Goal: Information Seeking & Learning: Learn about a topic

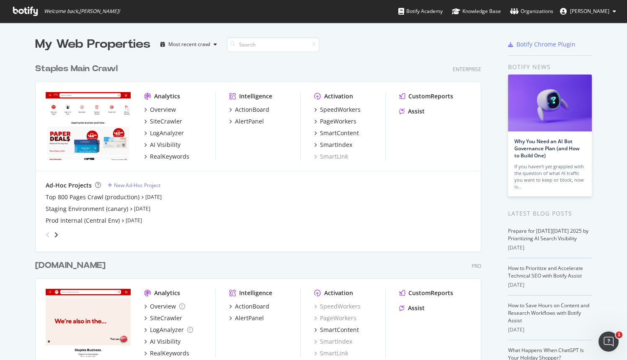
click at [80, 68] on div "Staples Main Crawl" at bounding box center [76, 69] width 83 height 12
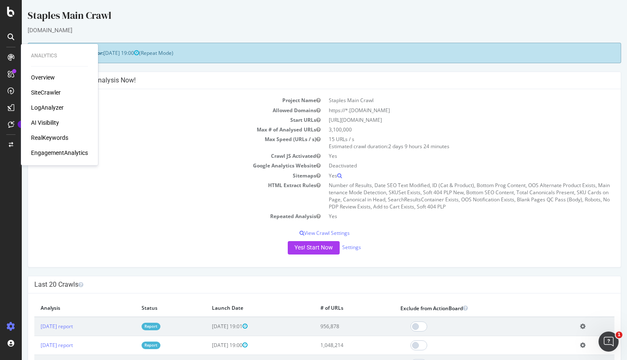
click at [57, 106] on div "LogAnalyzer" at bounding box center [47, 107] width 33 height 8
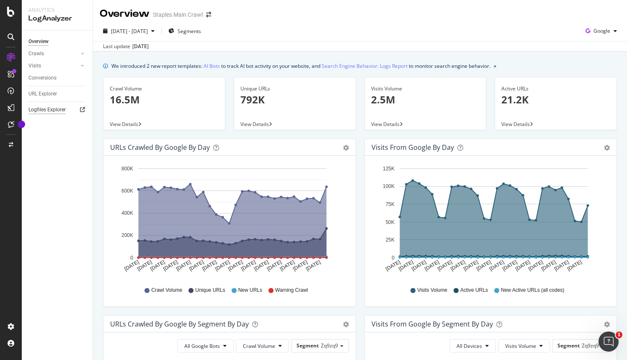
click at [50, 109] on div "Logfiles Explorer" at bounding box center [46, 110] width 37 height 9
click at [39, 53] on div "Crawls" at bounding box center [36, 53] width 16 height 9
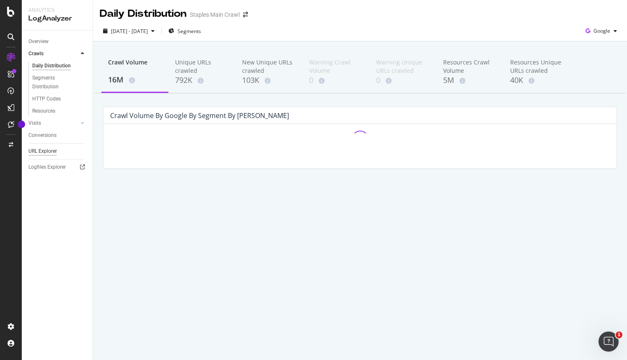
click at [43, 149] on div "URL Explorer" at bounding box center [42, 151] width 28 height 9
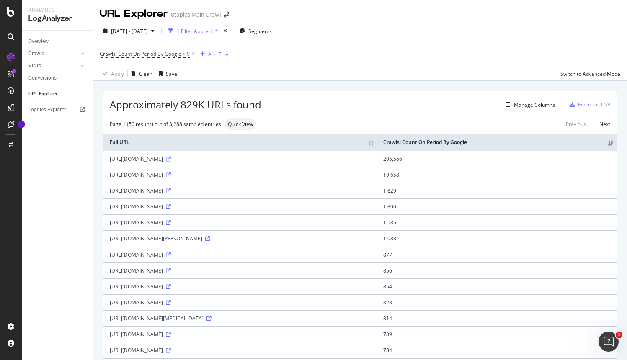
click at [212, 34] on div "1 Filter Applied" at bounding box center [194, 31] width 35 height 7
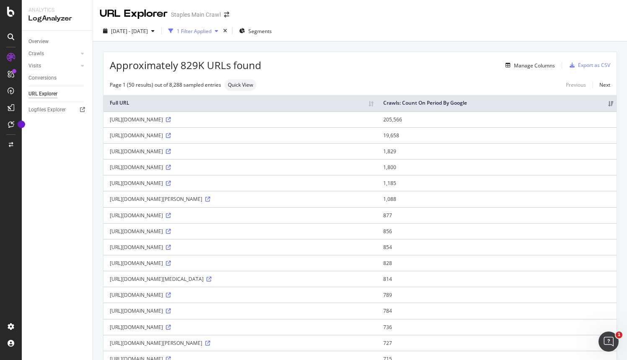
click at [212, 34] on div "1 Filter Applied" at bounding box center [194, 31] width 35 height 7
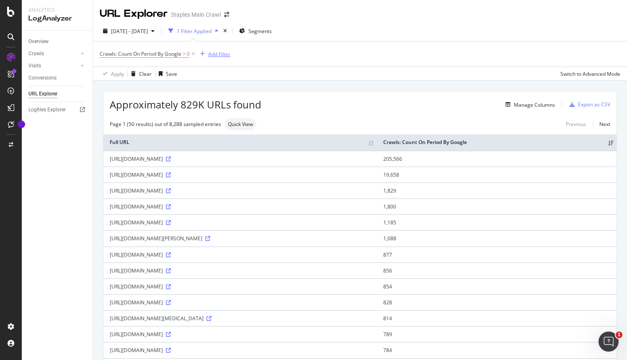
click at [227, 57] on div "Add Filter" at bounding box center [219, 54] width 22 height 7
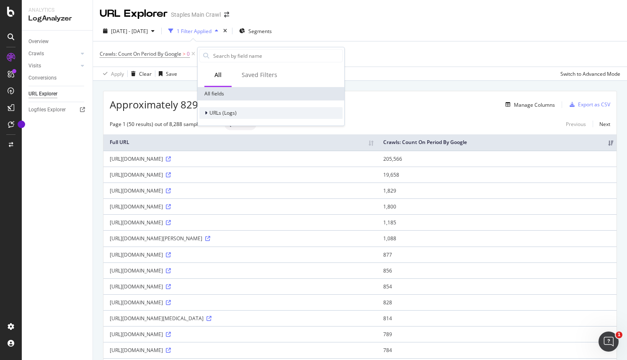
click at [207, 111] on icon at bounding box center [206, 113] width 3 height 5
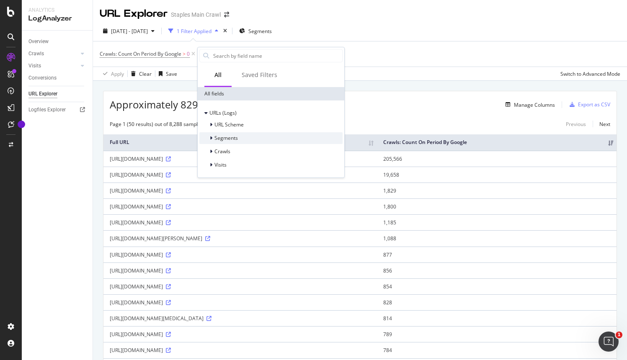
click at [212, 138] on icon at bounding box center [211, 138] width 3 height 5
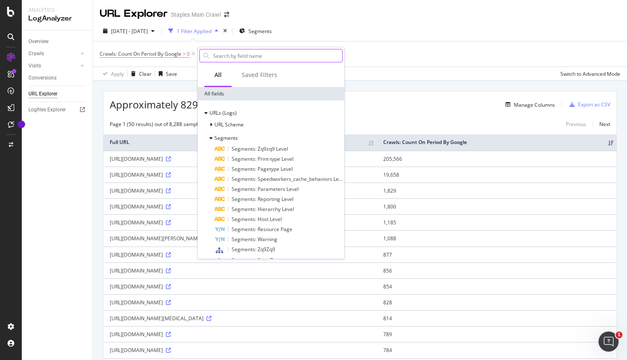
click at [245, 52] on input "text" at bounding box center [277, 55] width 130 height 13
type input "sitemap"
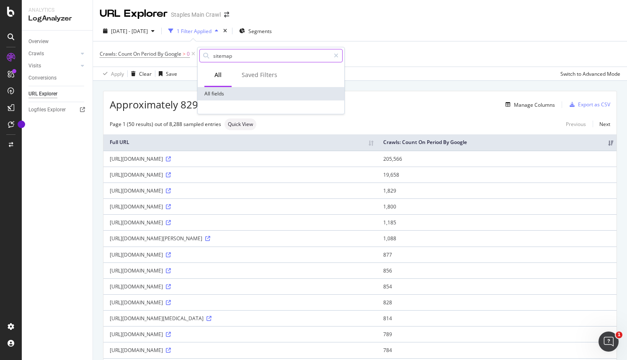
drag, startPoint x: 237, startPoint y: 57, endPoint x: 204, endPoint y: 54, distance: 33.3
click at [204, 54] on div "sitemap" at bounding box center [270, 55] width 143 height 13
click at [272, 30] on span "Segments" at bounding box center [259, 31] width 23 height 7
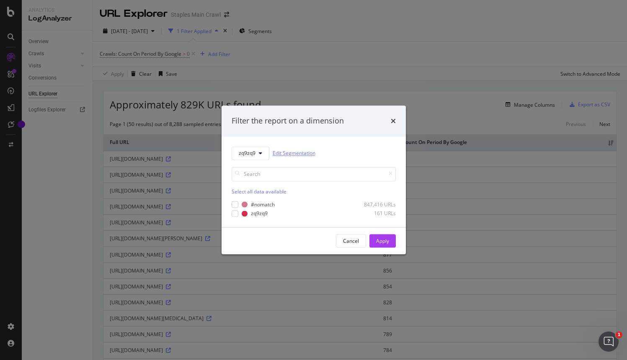
click at [292, 155] on link "Edit Segmentation" at bounding box center [294, 153] width 43 height 9
click at [345, 236] on div "Cancel" at bounding box center [351, 241] width 16 height 12
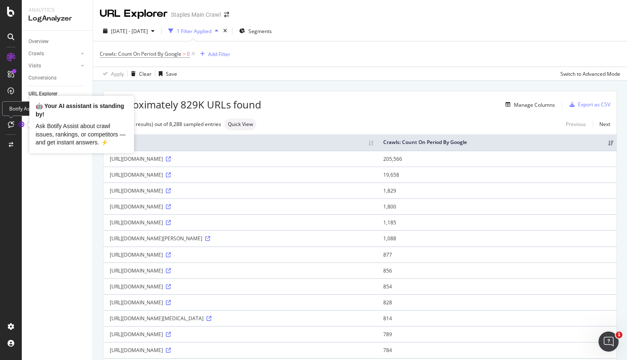
click at [18, 126] on icon "Tooltip anchor" at bounding box center [21, 124] width 7 height 7
click at [64, 134] on div "Ask Botify Assist about crawl issues, rankings, or competitors — and get instan…" at bounding box center [82, 134] width 92 height 25
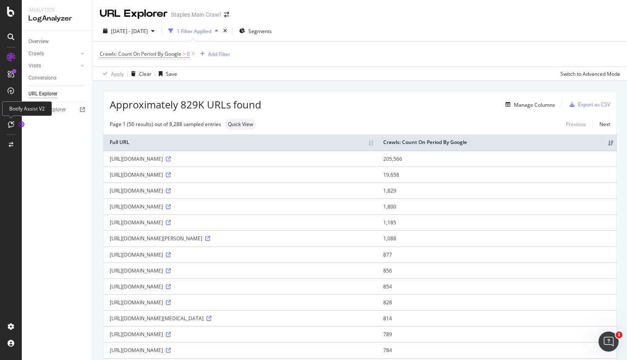
click at [10, 122] on icon at bounding box center [11, 124] width 6 height 7
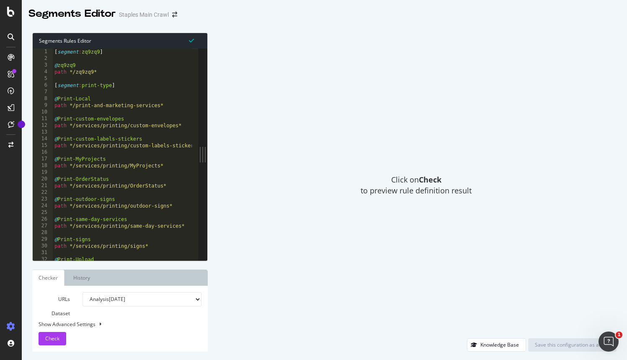
click at [78, 322] on div "Show Advanced Settings" at bounding box center [113, 324] width 163 height 7
select select "5000"
select select "100"
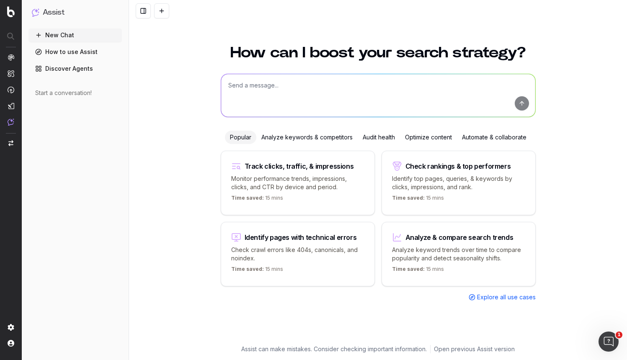
click at [282, 83] on textarea at bounding box center [378, 95] width 314 height 43
type textarea "how can i filter for URLs that are included in sitemaps"
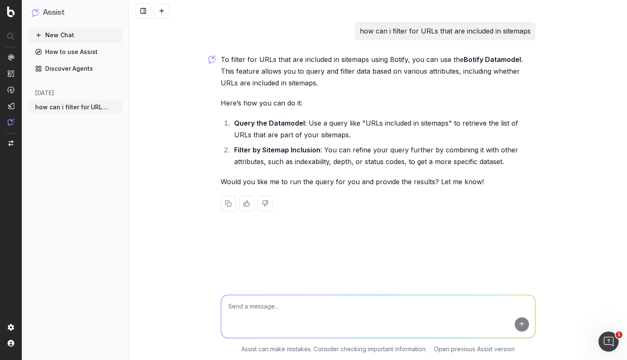
click at [353, 184] on p "Would you like me to run the query for you and provide the results? Let me know!" at bounding box center [378, 182] width 315 height 12
click at [337, 302] on textarea at bounding box center [378, 316] width 314 height 43
type textarea "Please run the query"
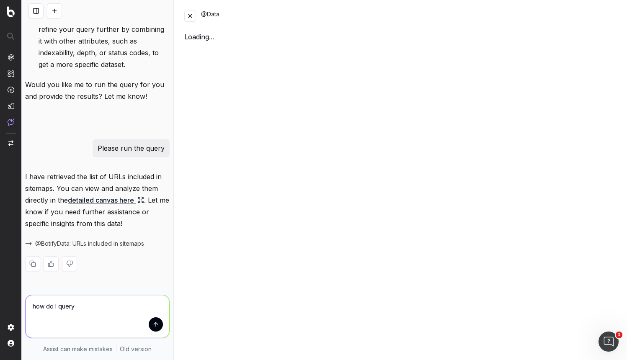
scroll to position [203, 0]
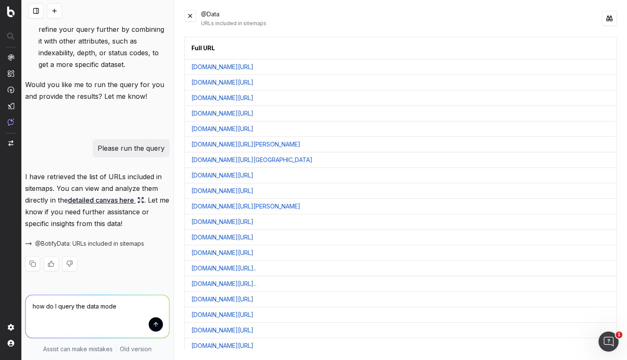
type textarea "how do I query the data model"
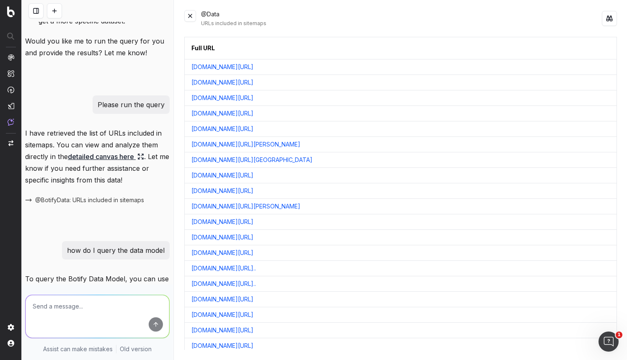
scroll to position [955, 0]
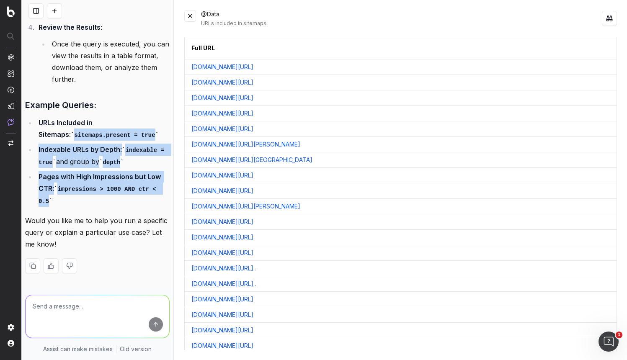
drag, startPoint x: 39, startPoint y: 131, endPoint x: 122, endPoint y: 200, distance: 107.7
click at [122, 200] on ul "URLs Included in Sitemaps : sitemaps.present = true Indexable URLs by Depth : i…" at bounding box center [97, 162] width 145 height 90
copy ul "sitemaps.present = true Indexable URLs by Depth : indexable = true and group by…"
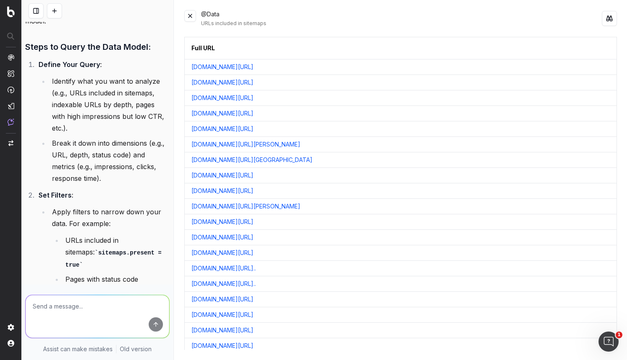
scroll to position [564, 0]
click at [146, 291] on div at bounding box center [97, 315] width 151 height 60
click at [77, 308] on textarea at bounding box center [98, 316] width 144 height 43
type textarea "where do I go to query the data model"
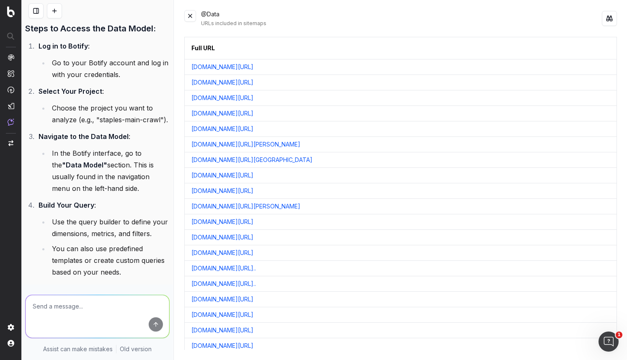
scroll to position [1331, 0]
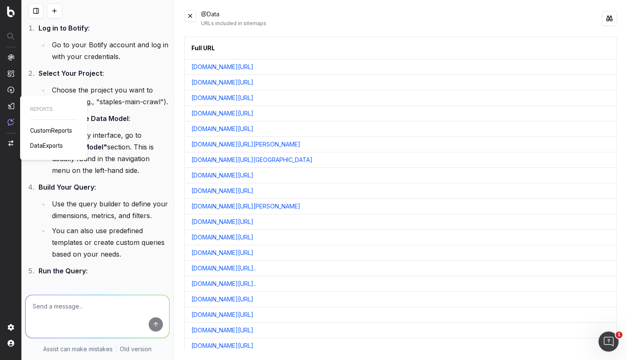
click at [14, 107] on img at bounding box center [11, 106] width 7 height 7
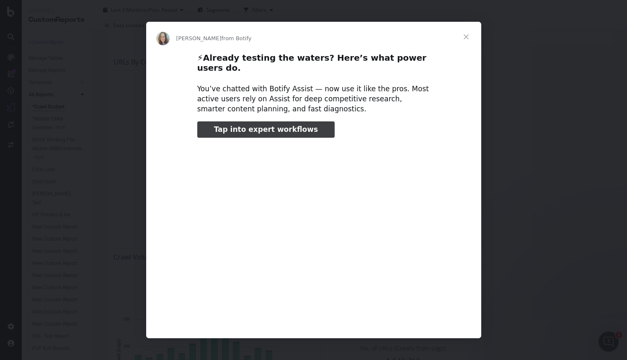
type input "238537"
click at [465, 41] on span "Close" at bounding box center [466, 37] width 30 height 30
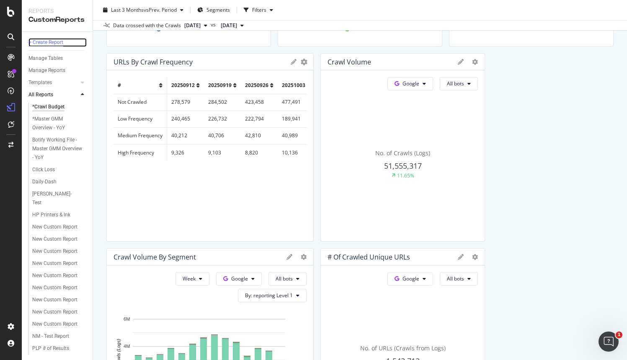
click at [48, 42] on div "+ Create Report" at bounding box center [45, 42] width 35 height 9
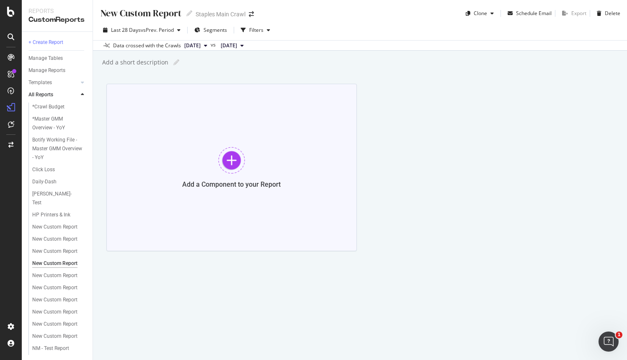
click at [232, 158] on div at bounding box center [231, 160] width 27 height 27
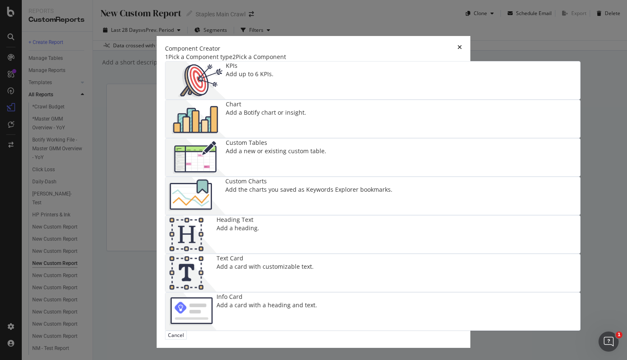
click at [462, 44] on div "times" at bounding box center [460, 48] width 5 height 8
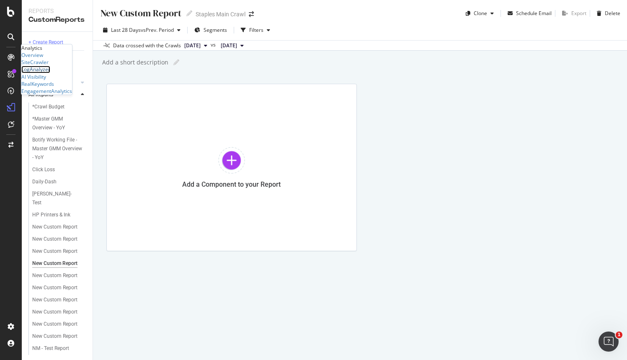
click at [45, 73] on div "LogAnalyzer" at bounding box center [35, 69] width 29 height 7
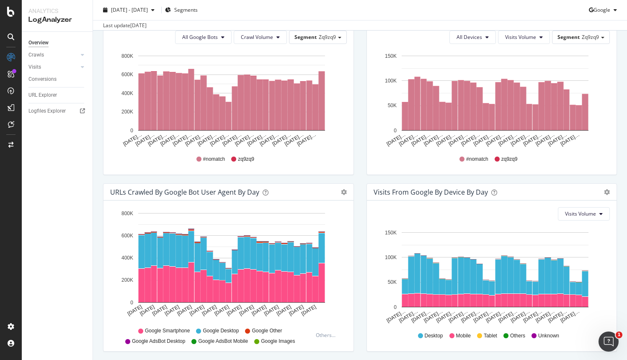
scroll to position [338, 0]
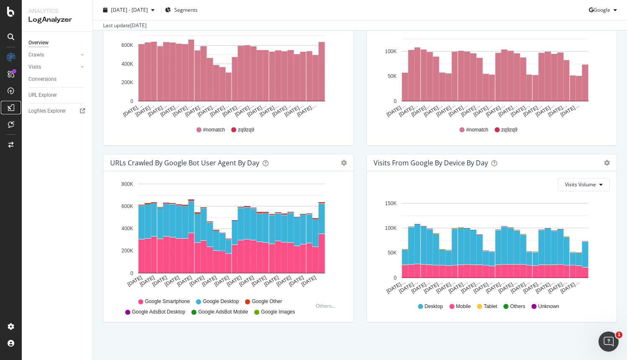
click at [11, 108] on icon at bounding box center [11, 107] width 7 height 7
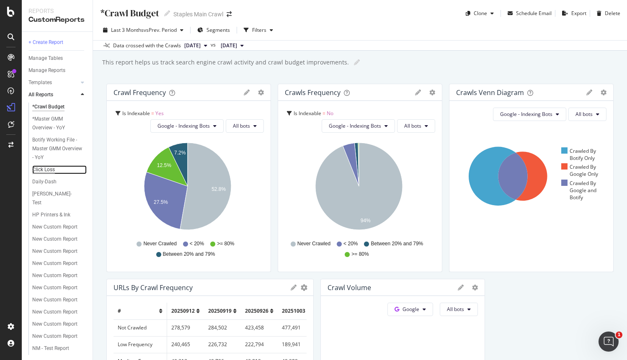
click at [49, 167] on div "Click Loss" at bounding box center [43, 170] width 23 height 9
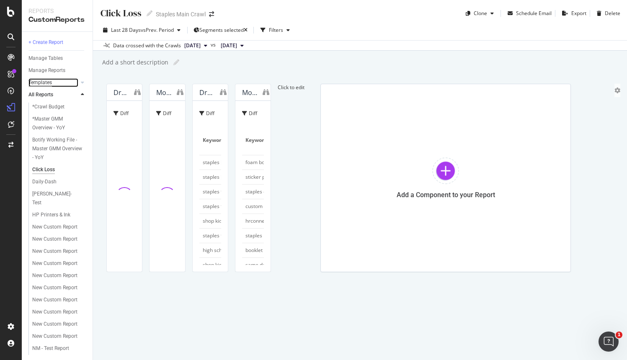
click at [44, 85] on div "Templates" at bounding box center [39, 82] width 23 height 9
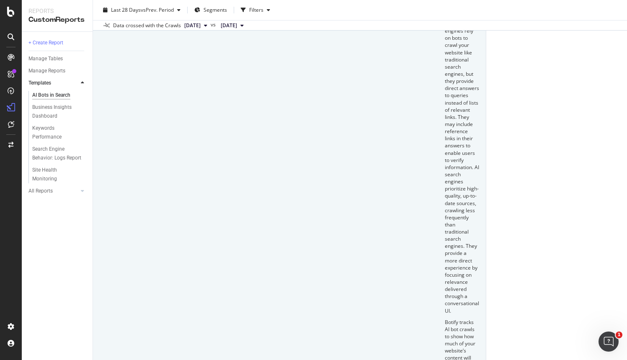
scroll to position [119, 0]
click at [10, 39] on icon at bounding box center [11, 37] width 7 height 7
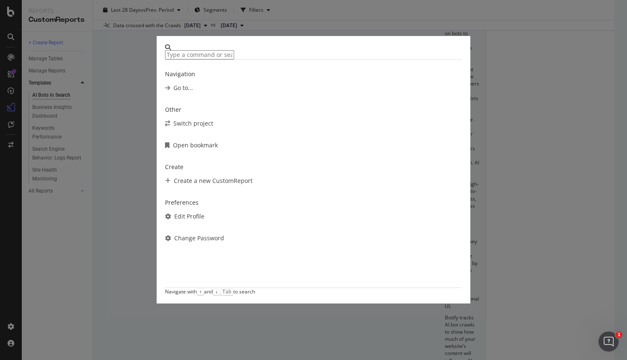
click at [321, 92] on div "Go to..." at bounding box center [313, 88] width 297 height 8
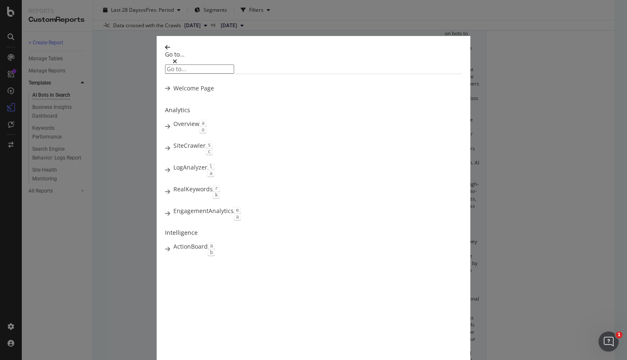
click at [93, 63] on div "Go to... Welcome Page Analytics Overview a o SiteCrawler s c LogAnalyzer l a Re…" at bounding box center [313, 180] width 627 height 360
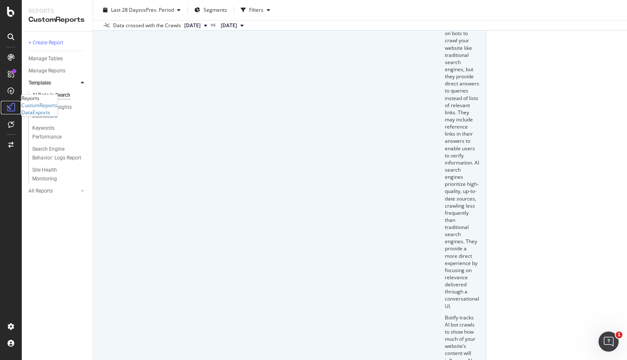
click at [11, 103] on icon at bounding box center [11, 107] width 8 height 8
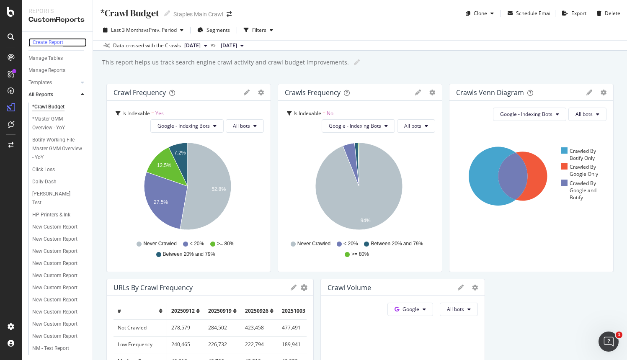
click at [57, 41] on div "+ Create Report" at bounding box center [45, 42] width 35 height 9
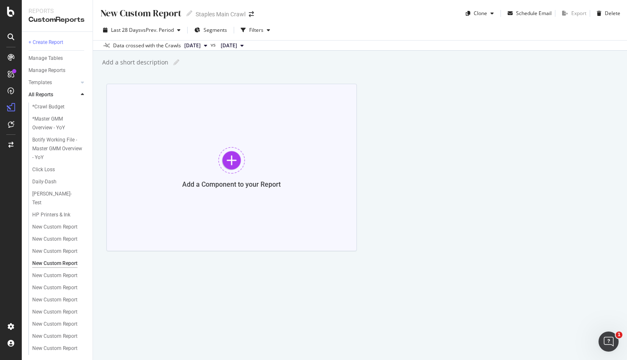
click at [229, 158] on div at bounding box center [231, 160] width 27 height 27
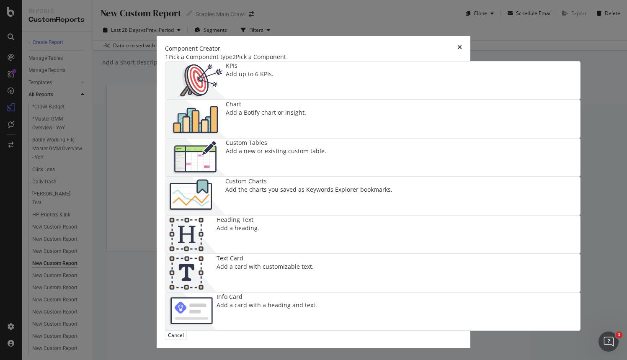
click at [226, 155] on div "Add a new or existing custom table." at bounding box center [276, 151] width 101 height 8
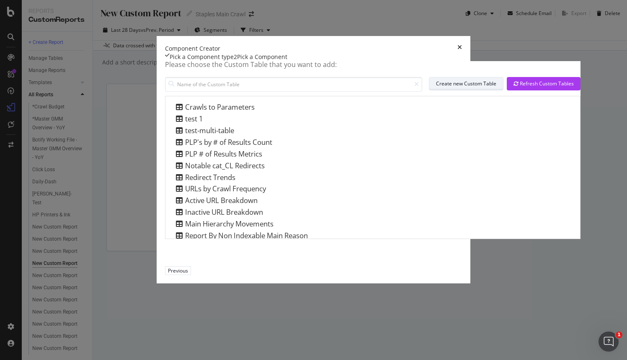
click at [436, 87] on div "Create new Custom Table" at bounding box center [466, 83] width 60 height 7
click at [170, 61] on div "Pick a Component type" at bounding box center [202, 57] width 64 height 8
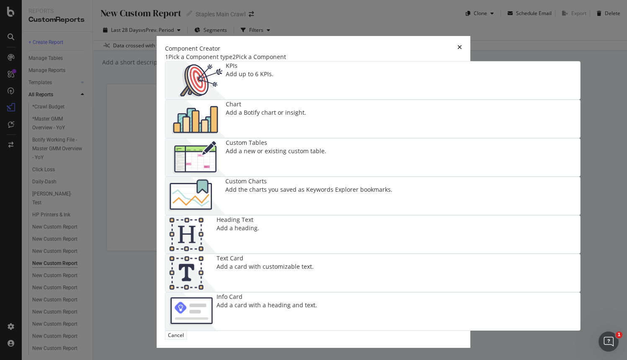
click at [226, 78] on div "Add up to 6 KPIs." at bounding box center [250, 74] width 48 height 8
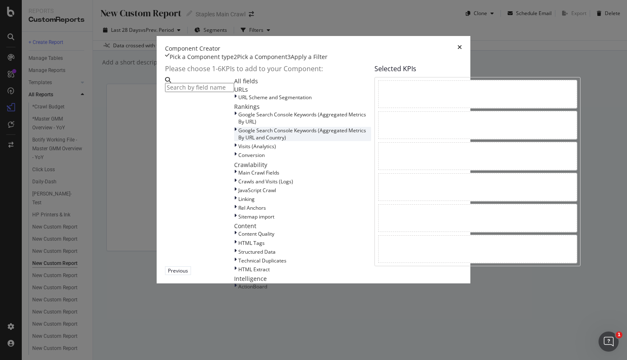
scroll to position [69, 0]
click at [234, 185] on div "modal" at bounding box center [236, 181] width 4 height 7
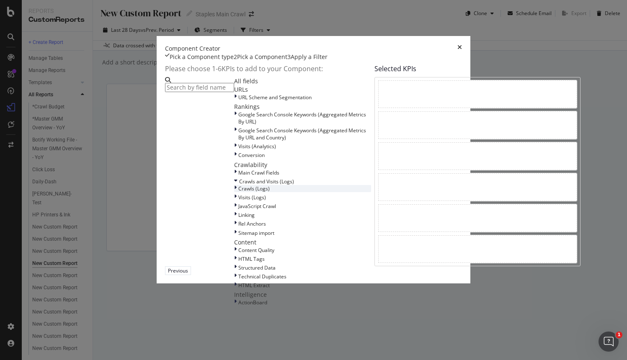
click at [234, 192] on icon "modal" at bounding box center [235, 188] width 3 height 7
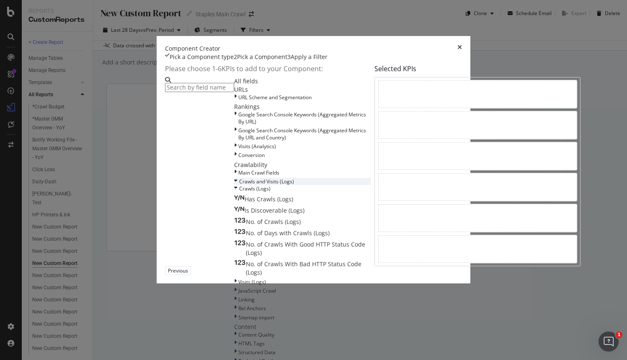
scroll to position [97, 0]
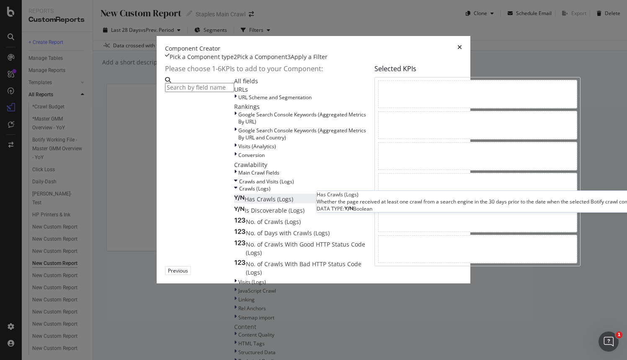
click at [234, 196] on div "Has Crawls (Logs)" at bounding box center [263, 199] width 59 height 8
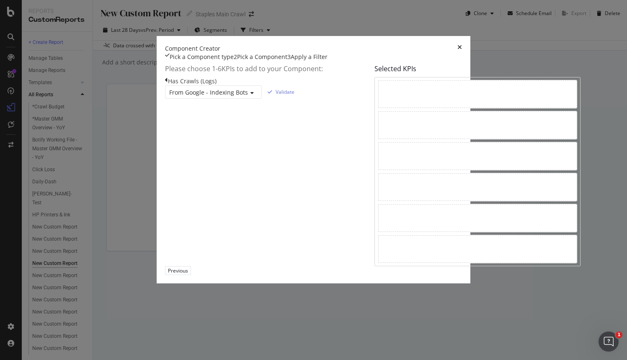
click at [169, 96] on span "From Google - Indexing Bots" at bounding box center [208, 92] width 79 height 8
click at [165, 85] on div "Has Crawls (Logs)" at bounding box center [231, 81] width 132 height 8
drag, startPoint x: 134, startPoint y: 112, endPoint x: 299, endPoint y: 115, distance: 165.1
click at [297, 85] on div "Has Crawls (Logs)" at bounding box center [231, 81] width 132 height 8
click at [378, 108] on div "modal" at bounding box center [477, 94] width 199 height 28
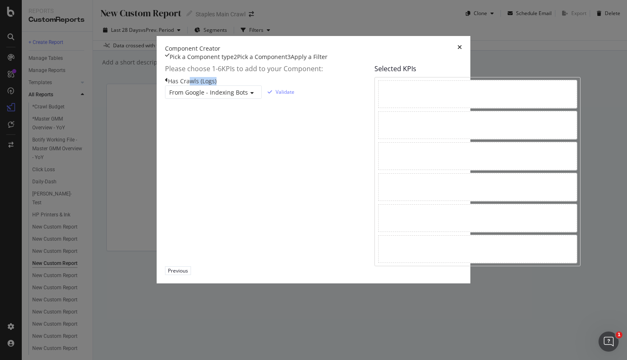
click at [165, 83] on icon "modal" at bounding box center [166, 80] width 3 height 6
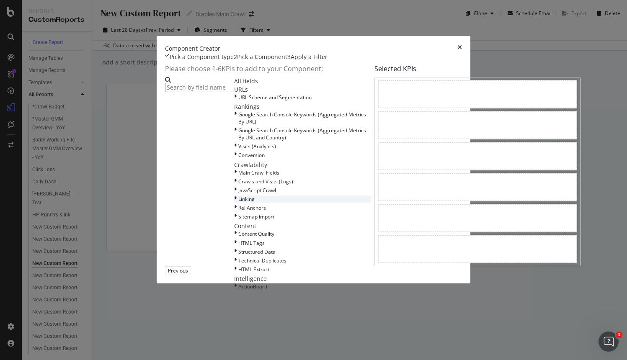
scroll to position [96, 0]
click at [234, 178] on div "modal" at bounding box center [236, 181] width 4 height 7
click at [234, 186] on div "modal" at bounding box center [236, 188] width 4 height 7
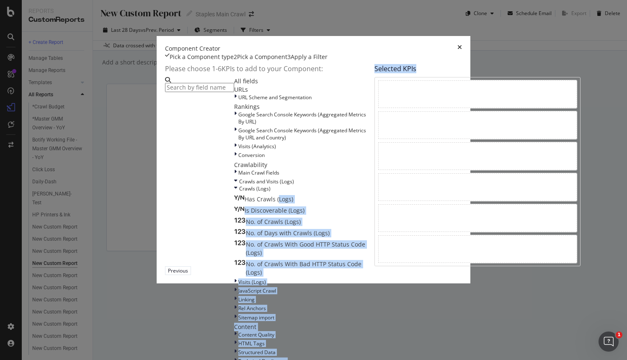
scroll to position [0, 0]
drag, startPoint x: 169, startPoint y: 193, endPoint x: 325, endPoint y: 128, distance: 169.4
click at [347, 124] on div "Please choose 1- 6 KPIs to add to your Component: All fields URLs URL Scheme an…" at bounding box center [373, 163] width 416 height 205
click at [234, 195] on icon "modal" at bounding box center [239, 198] width 10 height 6
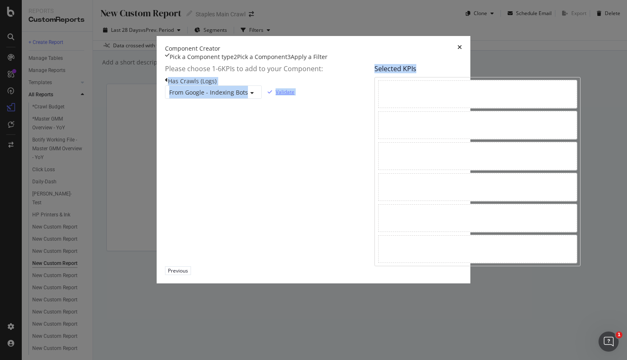
click at [293, 96] on div "Validate" at bounding box center [285, 91] width 19 height 7
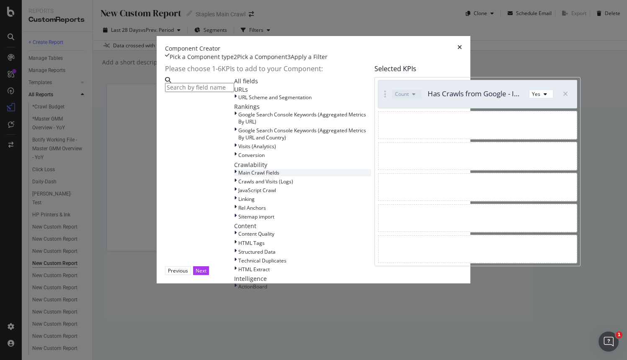
click at [234, 176] on div "modal" at bounding box center [236, 172] width 4 height 7
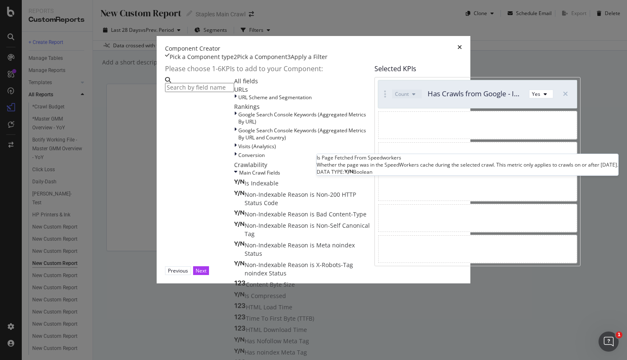
scroll to position [272, 0]
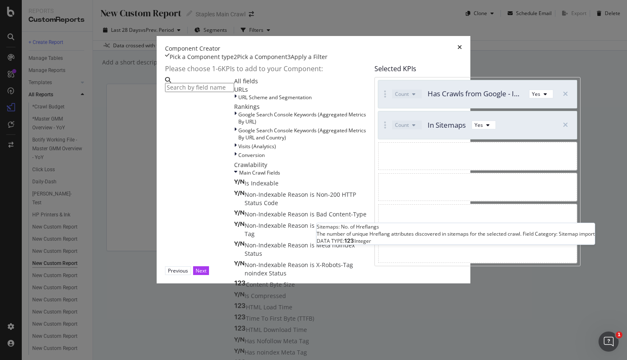
scroll to position [437, 0]
click at [207, 274] on div "Next" at bounding box center [201, 270] width 11 height 7
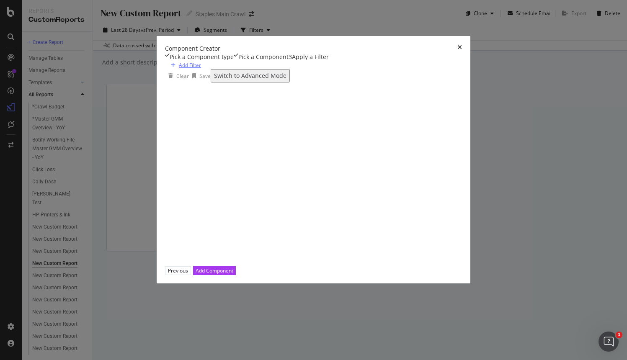
click at [179, 69] on div "Add Filter" at bounding box center [190, 65] width 22 height 7
click at [233, 274] on div "Add Component" at bounding box center [215, 270] width 38 height 7
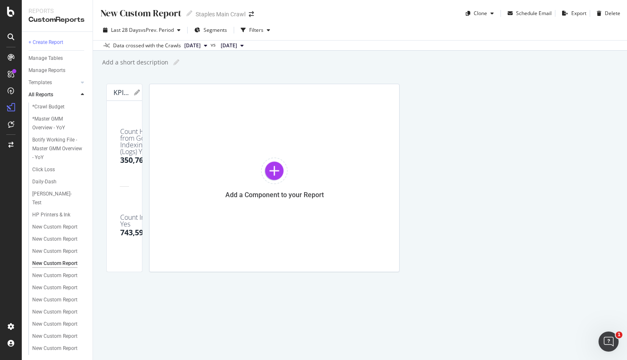
click at [140, 92] on icon at bounding box center [137, 93] width 6 height 6
click at [142, 92] on div "KPI STATISTICS KPIs Table Edit KPIs Apply Filter Export as CSV Delete Add to Cu…" at bounding box center [124, 92] width 35 height 17
click at [131, 159] on div "Cancel" at bounding box center [123, 156] width 16 height 6
click at [142, 94] on div at bounding box center [138, 178] width 8 height 189
click at [151, 94] on icon "gear" at bounding box center [147, 92] width 7 height 7
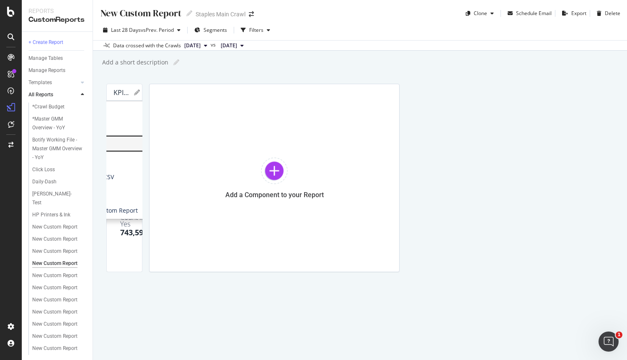
click at [156, 144] on span "Edit KPIs" at bounding box center [107, 143] width 98 height 13
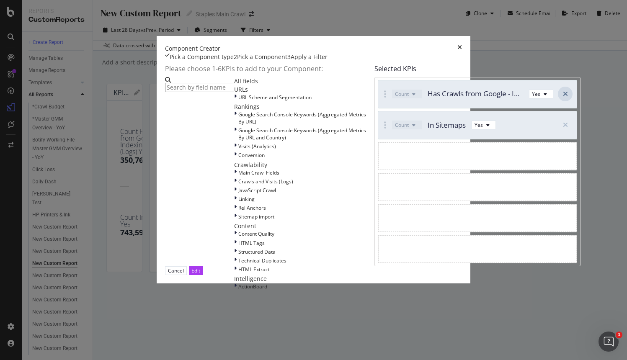
click at [558, 101] on div "modal" at bounding box center [565, 94] width 15 height 15
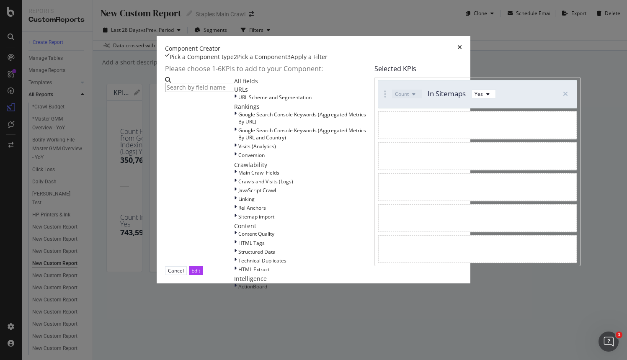
click at [442, 275] on div "Cancel Edit" at bounding box center [313, 270] width 297 height 9
click at [200, 274] on div "Edit" at bounding box center [195, 270] width 9 height 7
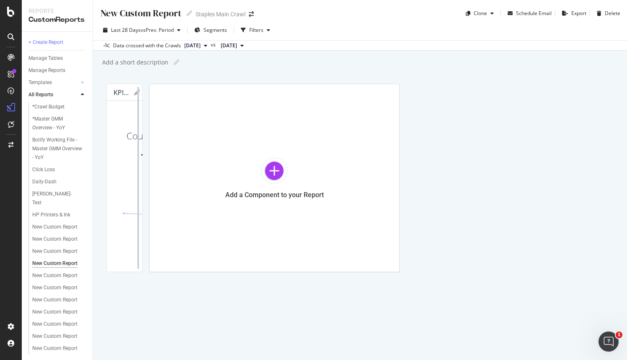
click at [139, 92] on div at bounding box center [138, 178] width 2 height 182
click at [151, 92] on icon "gear" at bounding box center [147, 92] width 7 height 7
click at [156, 166] on span "Apply Filter" at bounding box center [107, 160] width 98 height 13
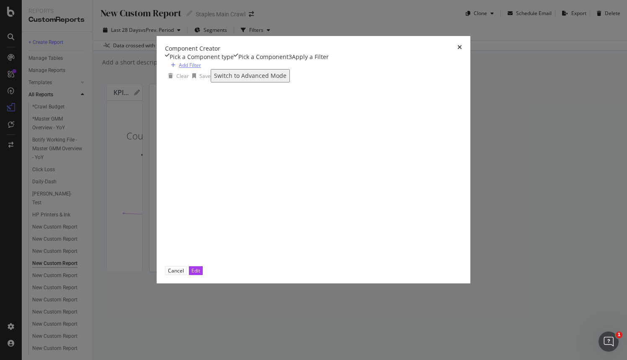
click at [179, 69] on div "Add Filter" at bounding box center [190, 65] width 22 height 7
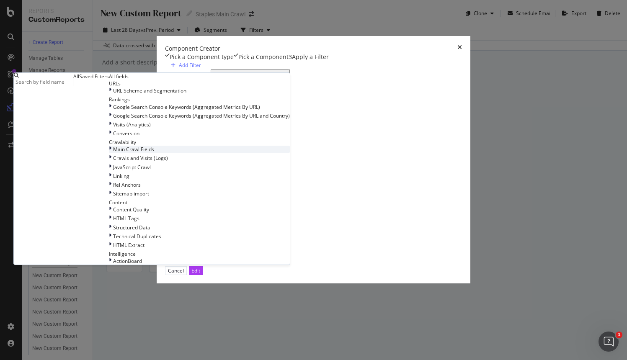
scroll to position [10, 0]
click at [111, 162] on icon "modal" at bounding box center [110, 158] width 3 height 7
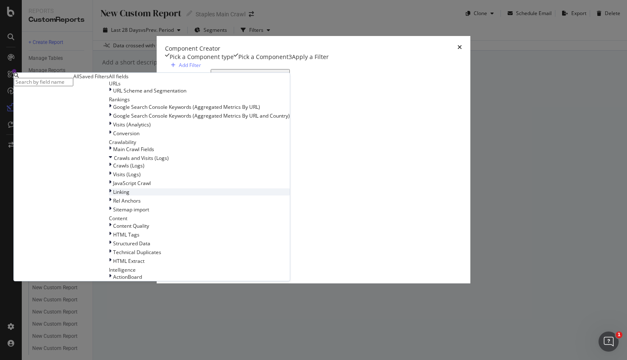
scroll to position [76, 0]
click at [111, 169] on icon "modal" at bounding box center [110, 165] width 3 height 7
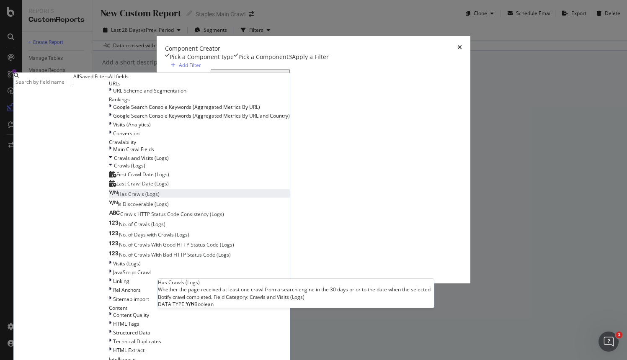
scroll to position [103, 0]
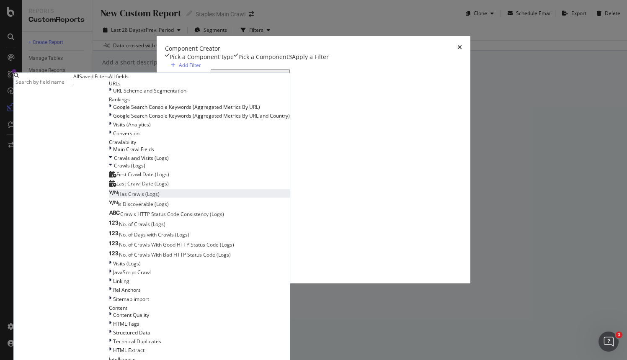
click at [118, 198] on div "modal" at bounding box center [118, 194] width 0 height 7
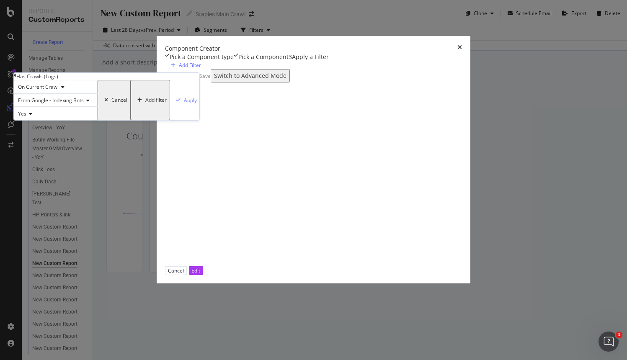
click at [90, 103] on icon "modal" at bounding box center [87, 100] width 6 height 5
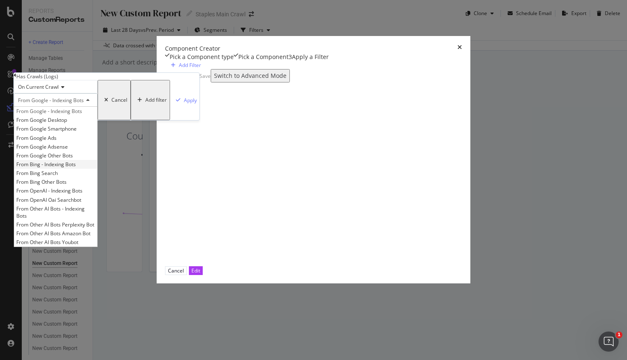
scroll to position [7, 0]
click at [98, 107] on div "From Google - Indexing Bots" at bounding box center [56, 99] width 84 height 13
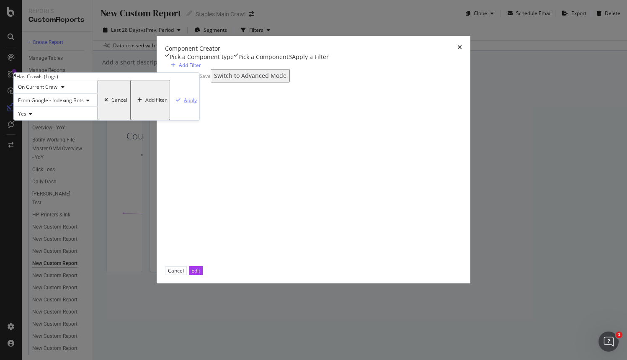
click at [197, 104] on div "Apply" at bounding box center [190, 100] width 13 height 7
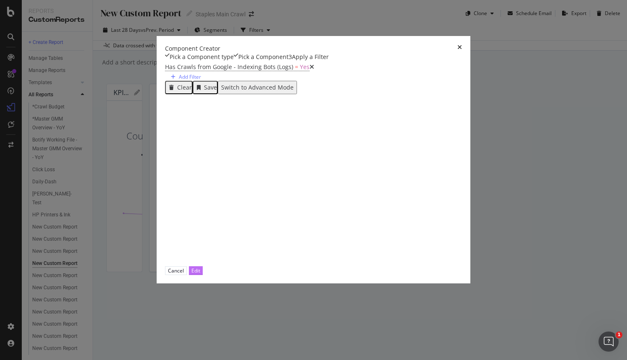
click at [203, 275] on button "Edit" at bounding box center [196, 270] width 14 height 9
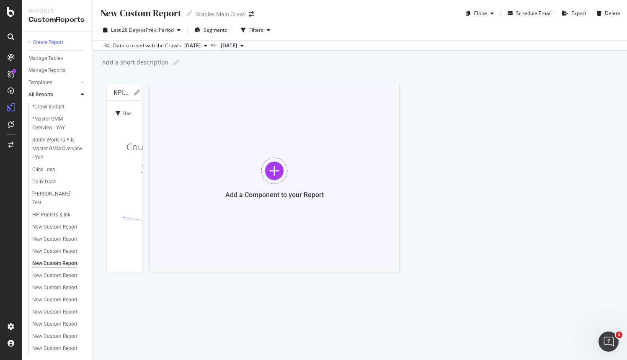
click at [288, 169] on div at bounding box center [274, 171] width 27 height 27
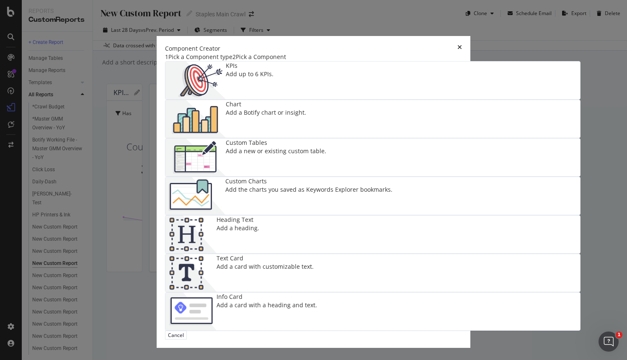
click at [230, 99] on div "KPIs Add up to 6 KPIs." at bounding box center [373, 81] width 415 height 38
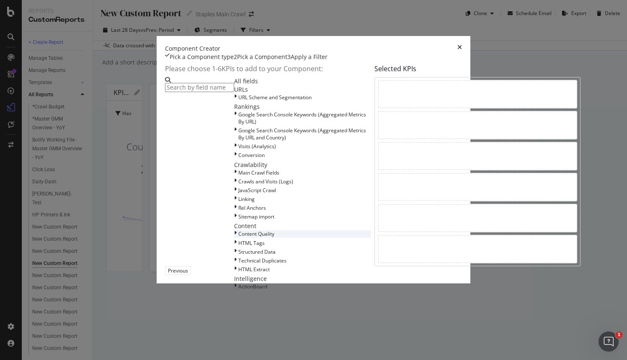
scroll to position [129, 0]
click at [234, 213] on div "modal" at bounding box center [236, 216] width 4 height 7
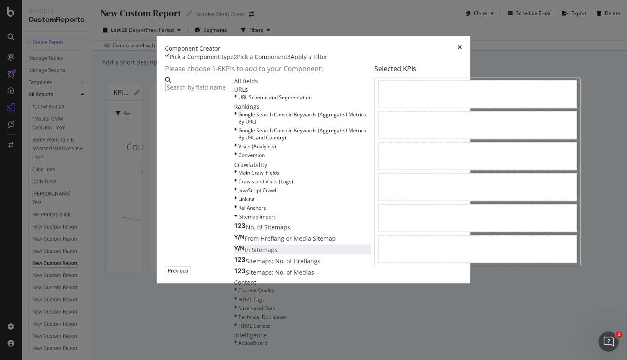
click at [234, 246] on div "In Sitemaps" at bounding box center [256, 250] width 44 height 8
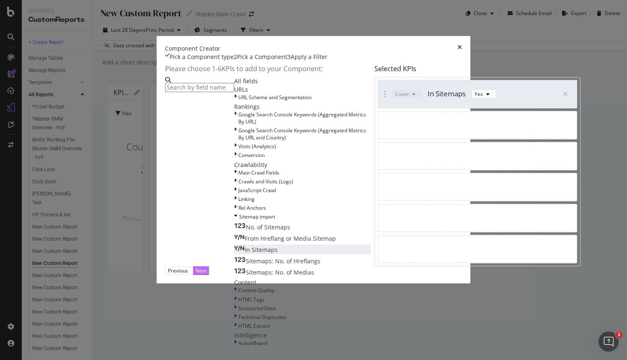
click at [207, 274] on div "Next" at bounding box center [201, 270] width 11 height 7
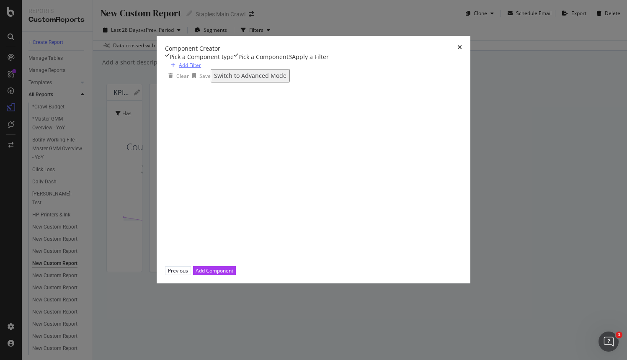
click at [179, 69] on div "Add Filter" at bounding box center [190, 65] width 22 height 7
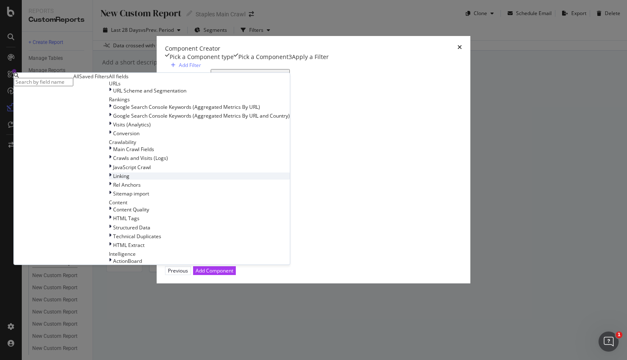
scroll to position [80, 0]
click at [111, 162] on icon "modal" at bounding box center [110, 158] width 3 height 7
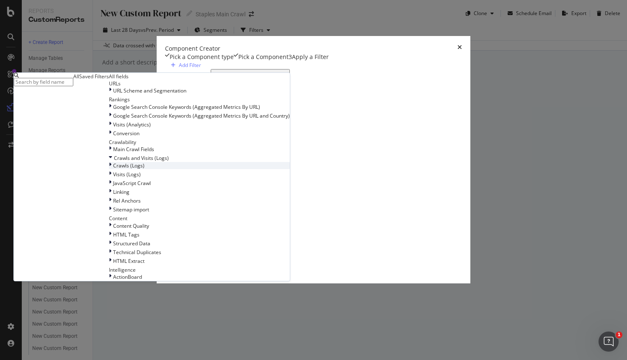
click at [111, 169] on icon "modal" at bounding box center [110, 165] width 3 height 7
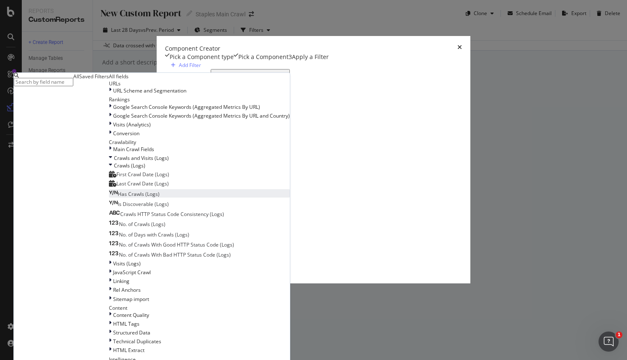
click at [160, 198] on div "Has Crawls (Logs)" at bounding box center [134, 194] width 51 height 7
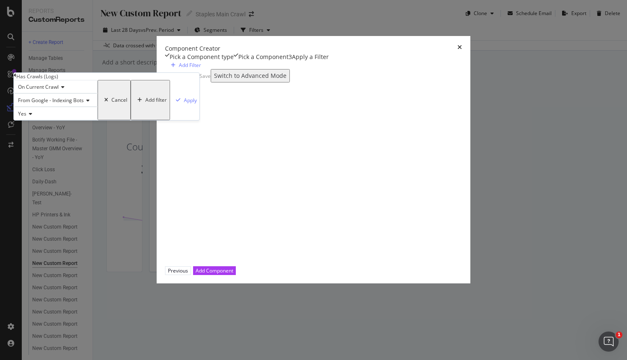
click at [90, 103] on icon "modal" at bounding box center [87, 100] width 6 height 5
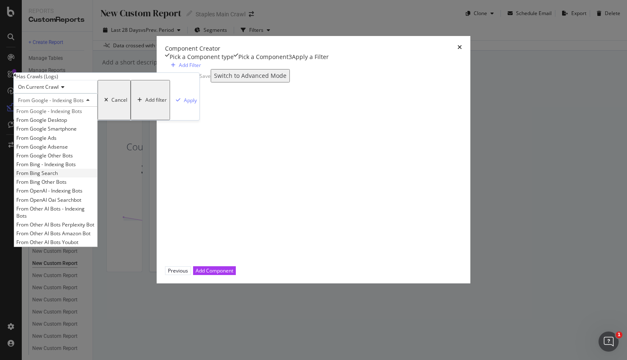
scroll to position [7, 0]
click at [83, 194] on span "From OpenAI - Indexing Bots" at bounding box center [49, 190] width 66 height 7
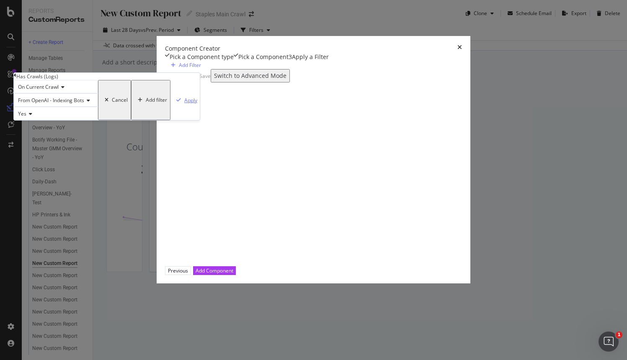
click at [197, 104] on div "Apply" at bounding box center [190, 100] width 13 height 7
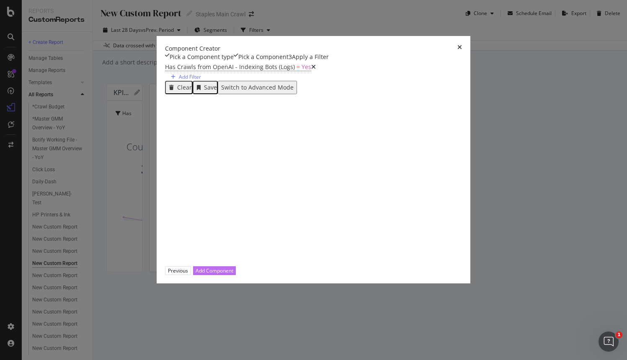
click at [233, 274] on div "Add Component" at bounding box center [215, 270] width 38 height 7
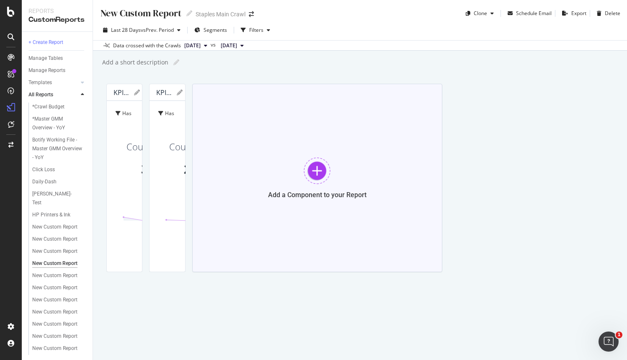
scroll to position [13, 0]
click at [304, 184] on div at bounding box center [317, 171] width 27 height 27
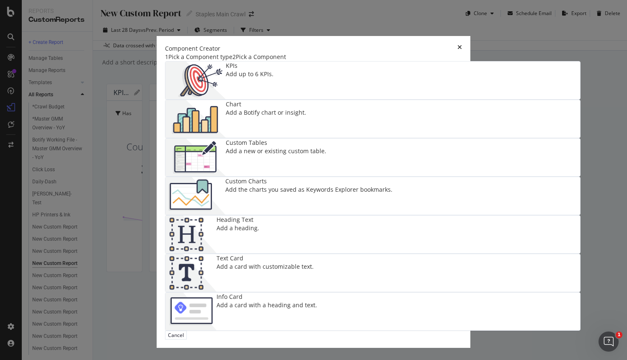
click at [226, 99] on div "KPIs Add up to 6 KPIs." at bounding box center [250, 81] width 48 height 38
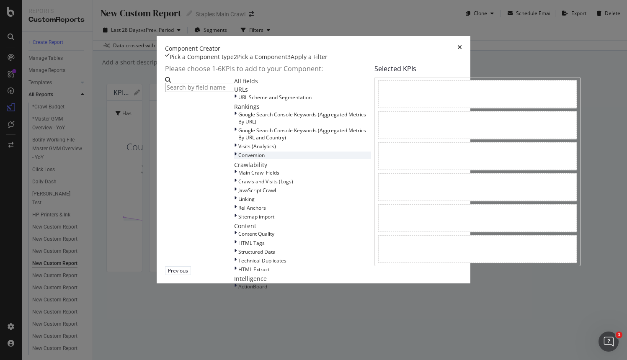
scroll to position [58, 0]
click at [234, 176] on icon "modal" at bounding box center [235, 172] width 3 height 7
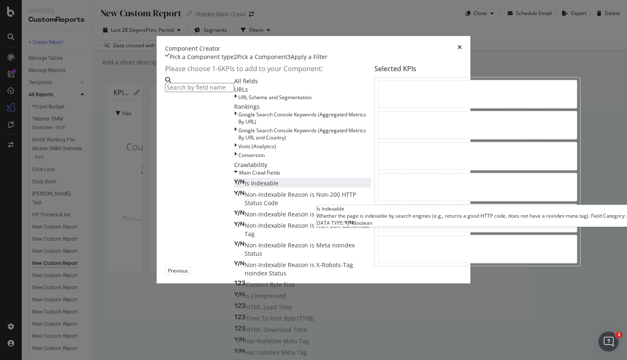
click at [245, 187] on span "Is Indexable" at bounding box center [262, 183] width 34 height 8
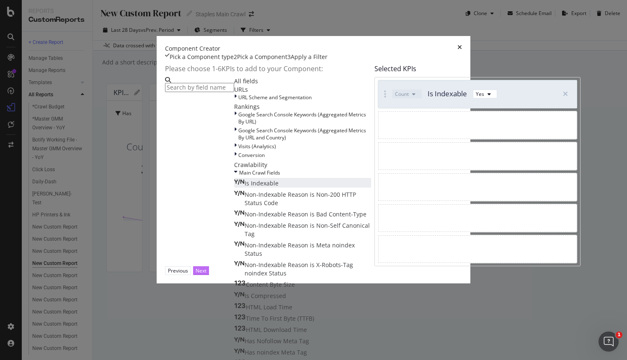
click at [207, 274] on div "Next" at bounding box center [201, 270] width 11 height 7
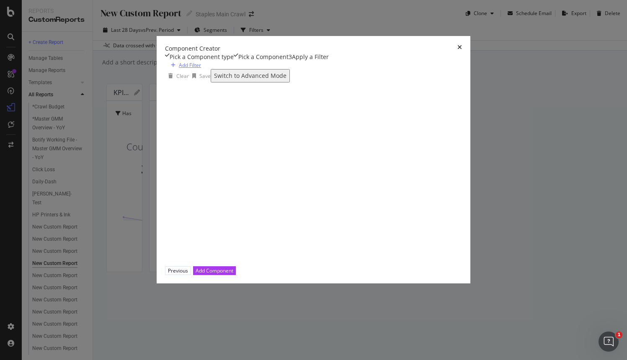
click at [168, 69] on div "Add Filter" at bounding box center [185, 65] width 34 height 7
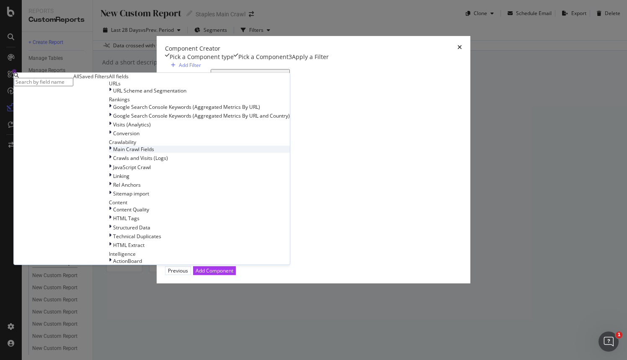
scroll to position [3, 0]
click at [163, 153] on div "Main Crawl Fields" at bounding box center [199, 149] width 181 height 7
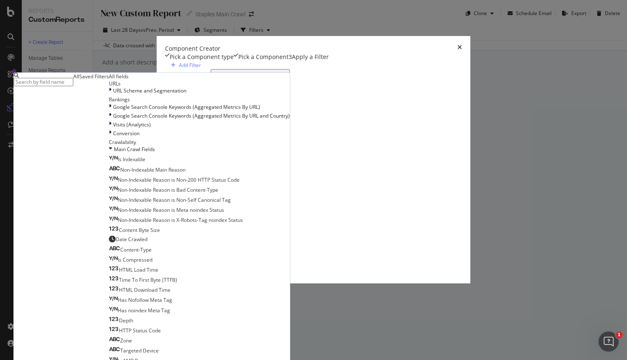
scroll to position [319, 0]
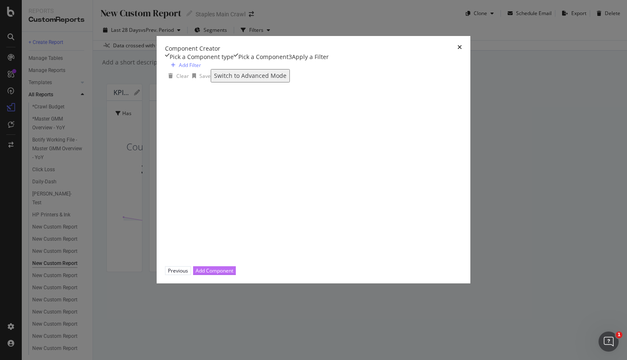
click at [233, 274] on div "Add Component" at bounding box center [215, 270] width 38 height 7
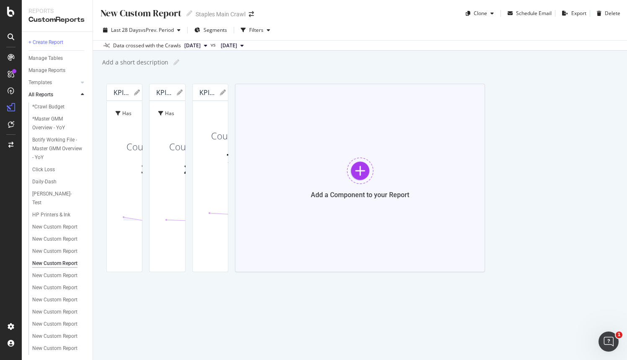
scroll to position [150, 0]
click at [374, 184] on div at bounding box center [360, 171] width 27 height 27
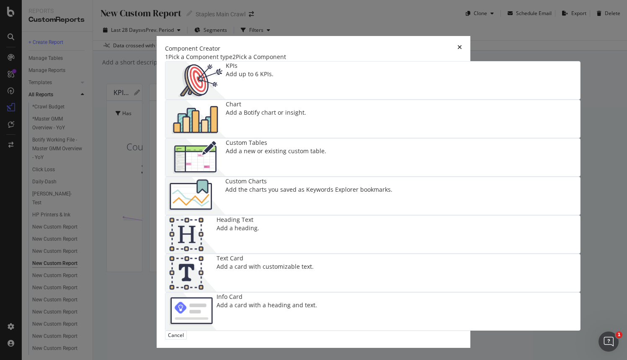
click at [226, 78] on div "Add up to 6 KPIs." at bounding box center [250, 74] width 48 height 8
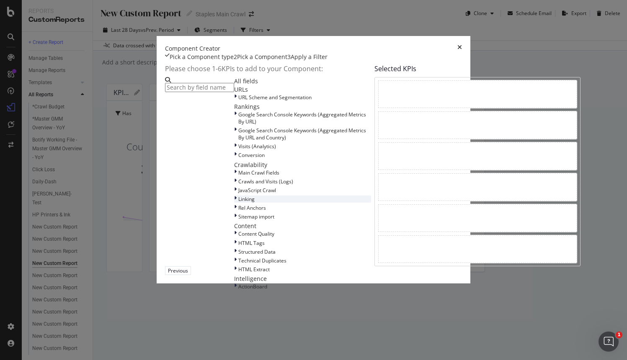
scroll to position [58, 0]
click at [234, 176] on div "Main Crawl Fields" at bounding box center [302, 172] width 137 height 7
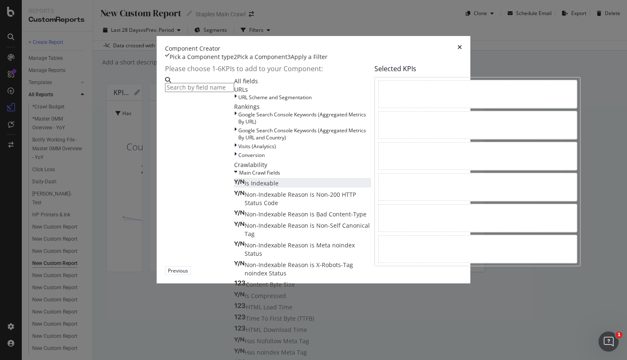
click at [245, 187] on span "Is Indexable" at bounding box center [262, 183] width 34 height 8
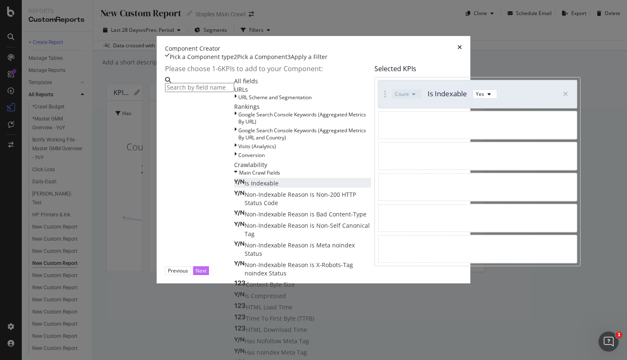
click at [207, 274] on div "Next" at bounding box center [201, 270] width 11 height 7
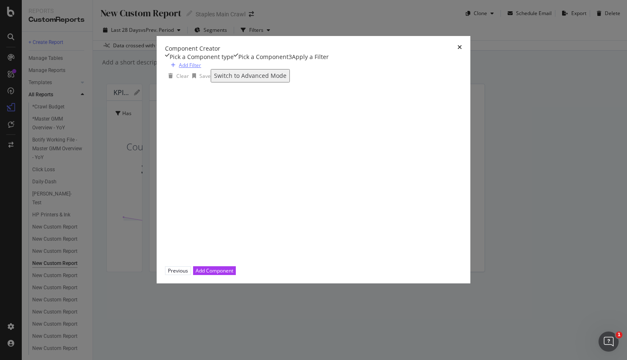
click at [179, 69] on div "Add Filter" at bounding box center [190, 65] width 22 height 7
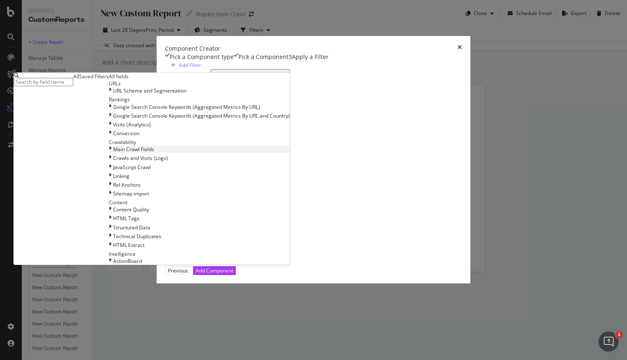
scroll to position [15, 0]
click at [111, 153] on icon "modal" at bounding box center [110, 149] width 3 height 7
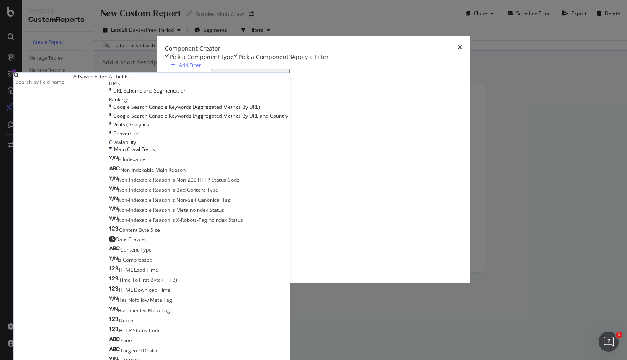
scroll to position [319, 0]
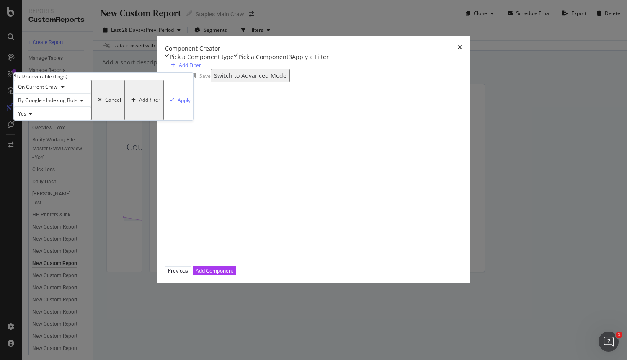
click at [191, 104] on div "Apply" at bounding box center [184, 100] width 13 height 7
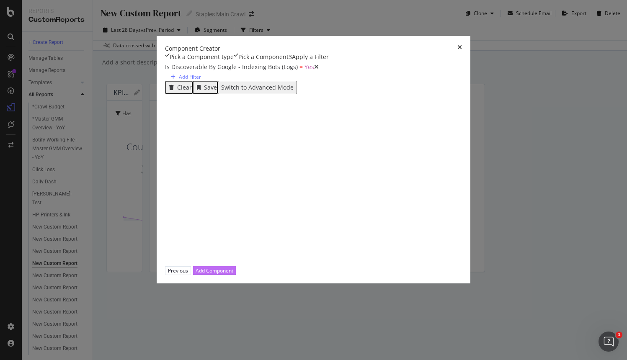
click at [233, 274] on div "Add Component" at bounding box center [215, 270] width 38 height 7
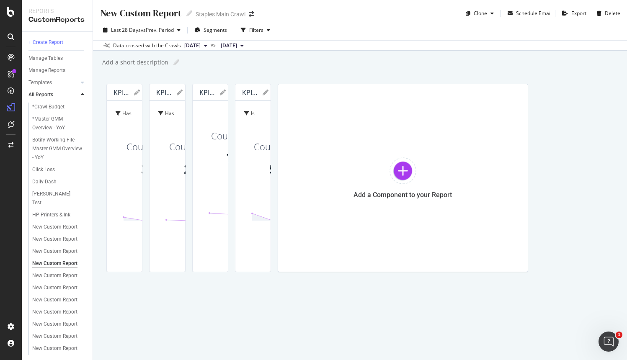
click at [275, 157] on span "Is Discoverable By Google - Indexing Bots (Logs)" at bounding box center [259, 149] width 31 height 78
click at [337, 220] on div "Count Is Indexable Yes 572,836 -3.28 %" at bounding box center [292, 192] width 89 height 101
click at [226, 96] on icon at bounding box center [223, 93] width 6 height 6
click at [217, 159] on div "Cancel" at bounding box center [209, 156] width 16 height 6
click at [237, 96] on icon "gear" at bounding box center [233, 92] width 7 height 7
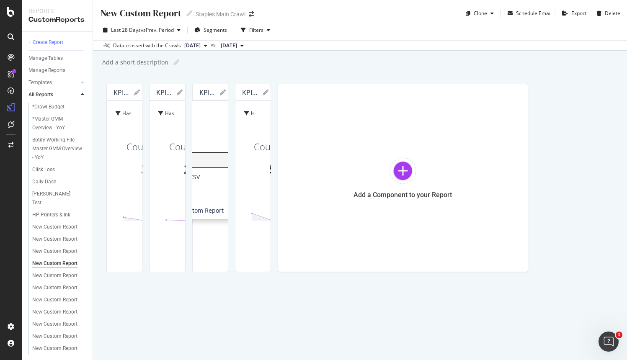
click at [242, 167] on span "Apply Filter" at bounding box center [193, 160] width 98 height 13
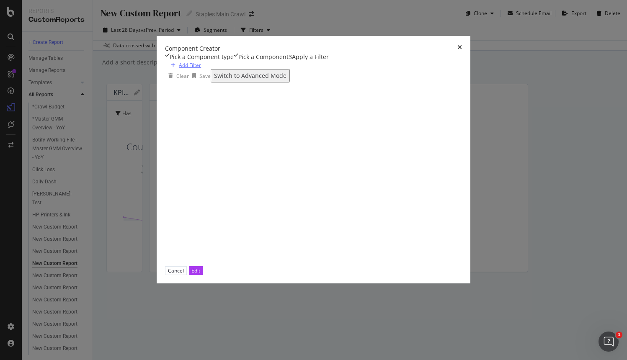
click at [179, 69] on div "Add Filter" at bounding box center [190, 65] width 22 height 7
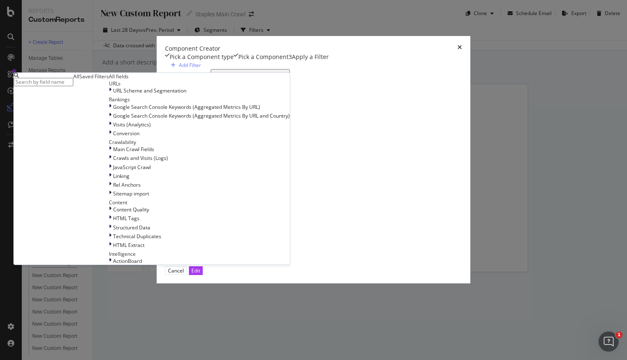
scroll to position [14, 0]
click at [114, 153] on div "Main Crawl Fields" at bounding box center [199, 149] width 181 height 7
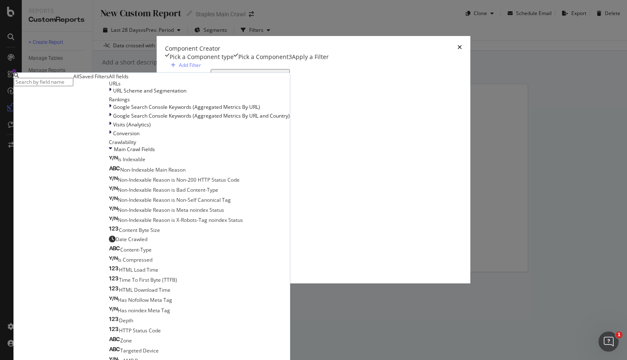
scroll to position [316, 0]
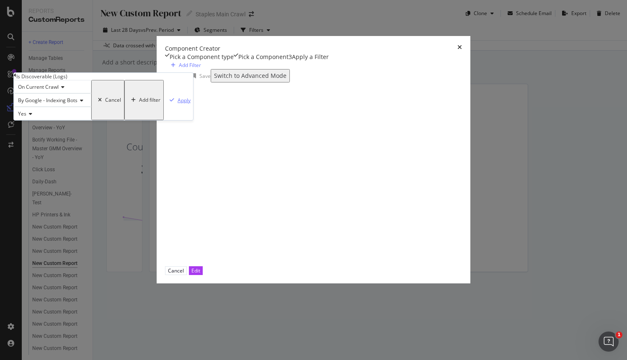
click at [191, 104] on div "Apply" at bounding box center [184, 100] width 13 height 7
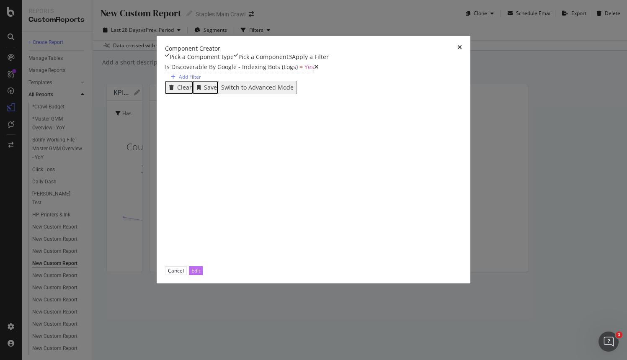
click at [203, 275] on button "Edit" at bounding box center [196, 270] width 14 height 9
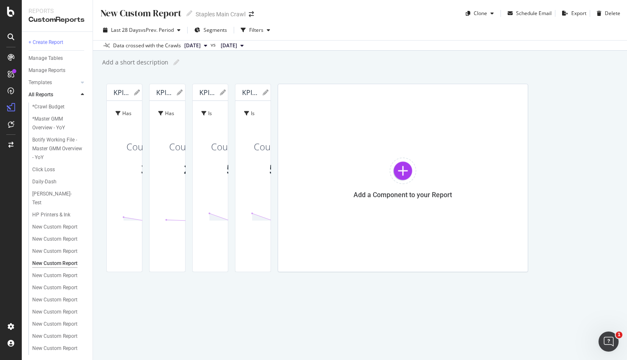
click at [271, 101] on div "KPI STATISTICS KPIs Table Edit KPIs Edit Filter Export as CSV Delete Add to Cus…" at bounding box center [252, 92] width 35 height 17
click at [279, 96] on icon "gear" at bounding box center [276, 92] width 7 height 7
click at [284, 167] on span "Edit Filter" at bounding box center [235, 160] width 98 height 13
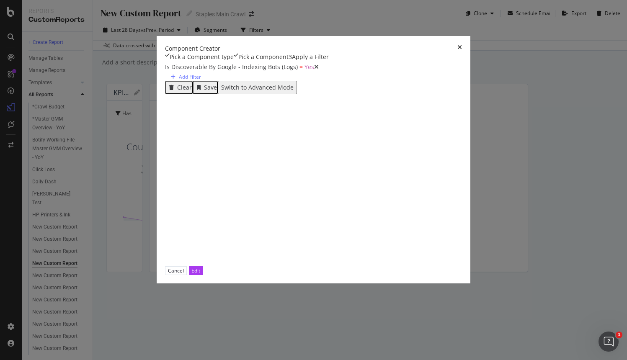
click at [213, 71] on span "Is Discoverable By Google - Indexing Bots (Logs)" at bounding box center [231, 67] width 133 height 8
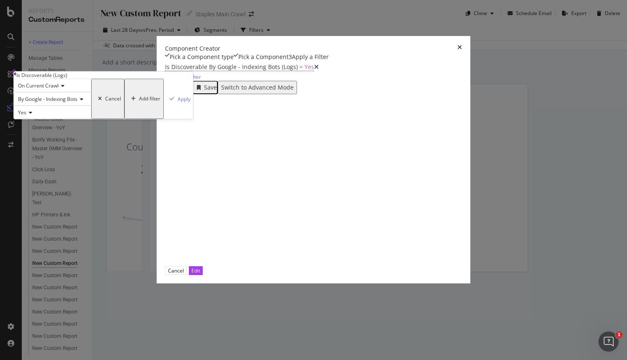
click at [78, 103] on span "By Google - Indexing Bots" at bounding box center [47, 99] width 59 height 7
click at [76, 131] on span "By OpenAI - Indexing Bots" at bounding box center [46, 127] width 60 height 7
click at [191, 119] on div "Apply" at bounding box center [179, 98] width 24 height 39
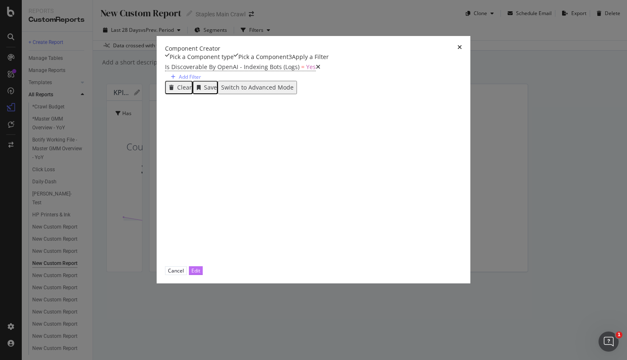
click at [200, 274] on div "Edit" at bounding box center [195, 270] width 9 height 7
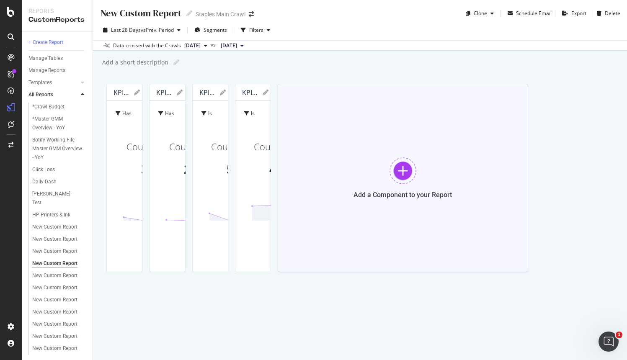
scroll to position [275, 0]
click at [390, 184] on div at bounding box center [403, 171] width 27 height 27
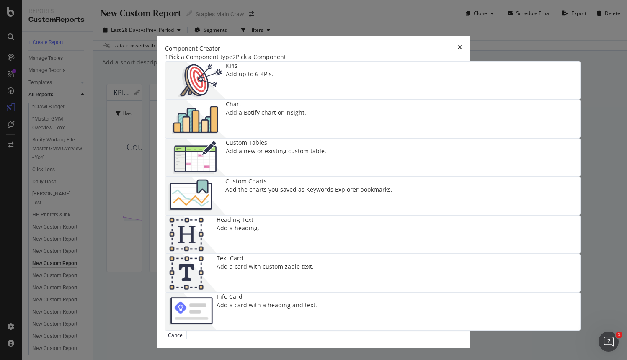
click at [226, 99] on div "KPIs Add up to 6 KPIs." at bounding box center [250, 81] width 48 height 38
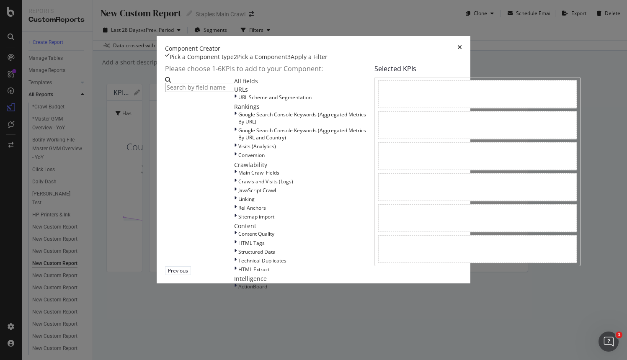
click at [201, 92] on input "modal" at bounding box center [199, 87] width 69 height 9
click at [234, 176] on div "Main Crawl Fields" at bounding box center [302, 172] width 137 height 7
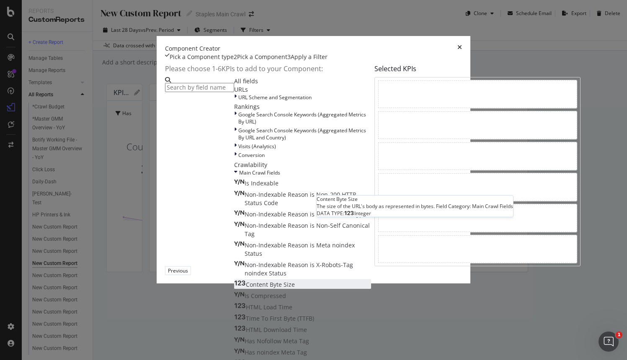
scroll to position [76, 0]
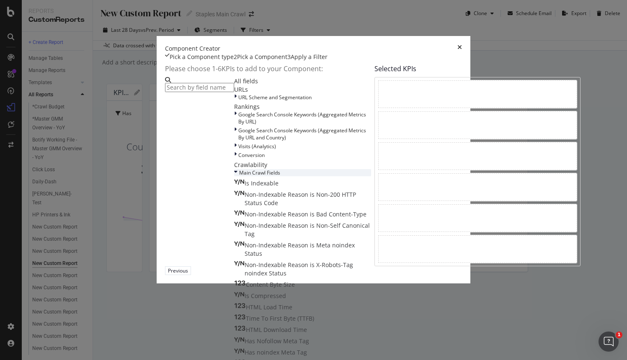
click at [234, 176] on icon "modal" at bounding box center [235, 172] width 3 height 7
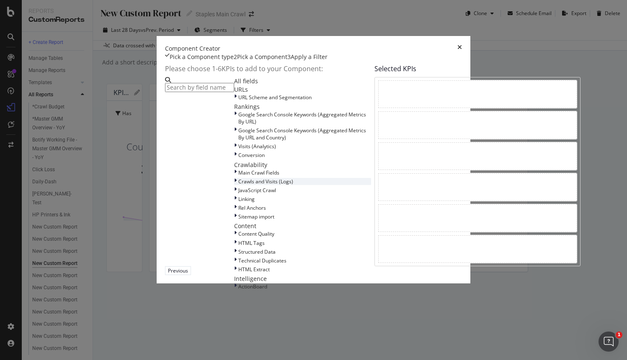
click at [234, 185] on div "modal" at bounding box center [236, 181] width 4 height 7
click at [234, 192] on icon "modal" at bounding box center [235, 188] width 3 height 7
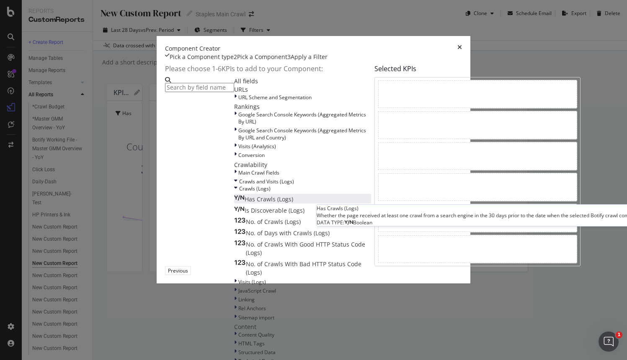
scroll to position [92, 0]
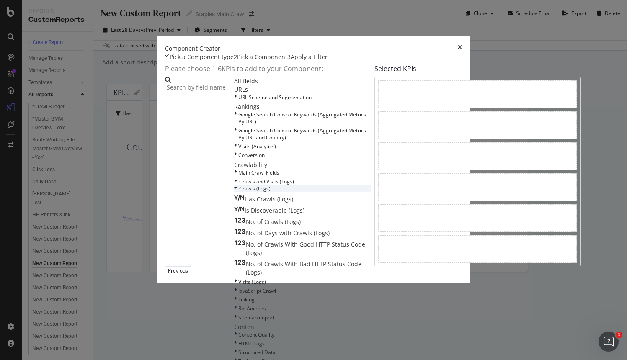
click at [234, 192] on div "modal" at bounding box center [236, 188] width 5 height 7
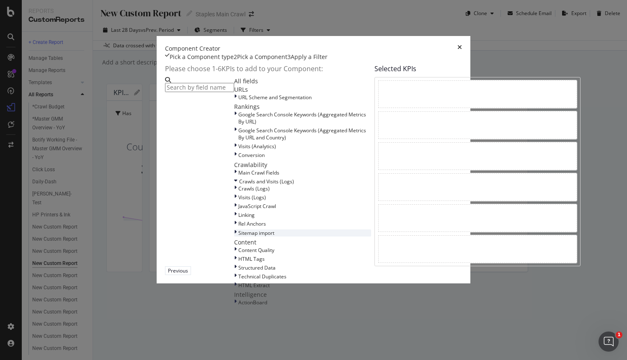
scroll to position [93, 0]
click at [234, 237] on icon "modal" at bounding box center [235, 233] width 3 height 7
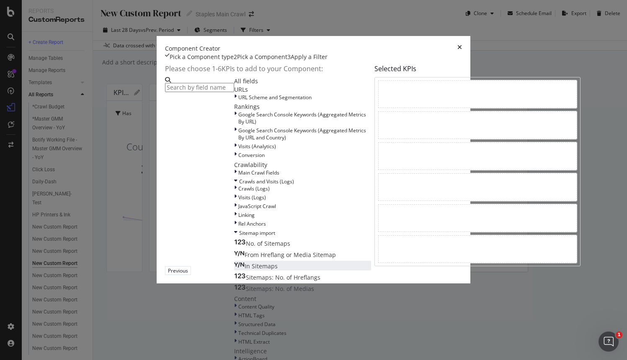
click at [234, 262] on div "In Sitemaps" at bounding box center [256, 266] width 44 height 8
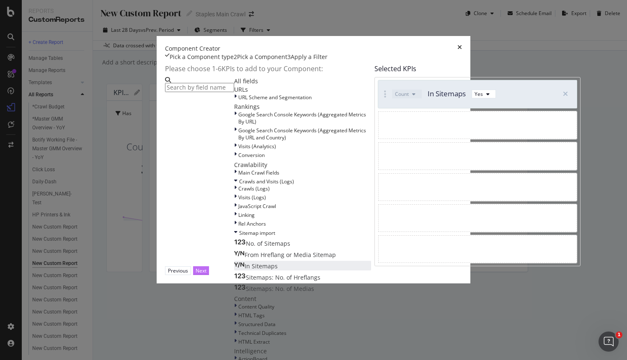
click at [207, 274] on div "Next" at bounding box center [201, 270] width 11 height 7
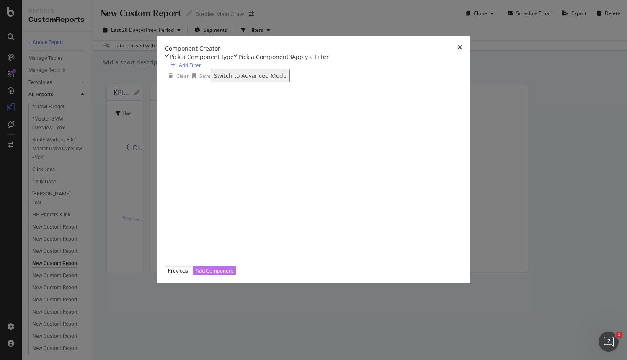
click at [233, 274] on div "Add Component" at bounding box center [215, 270] width 38 height 7
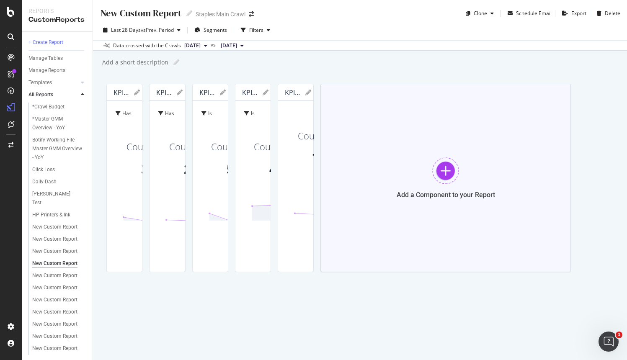
scroll to position [207, 0]
click at [278, 101] on div "KPI STATISTICS KPIs Table Edit KPIs Apply Filter Export as CSV Delete Add to Cu…" at bounding box center [295, 92] width 35 height 17
click at [459, 184] on div at bounding box center [445, 171] width 27 height 27
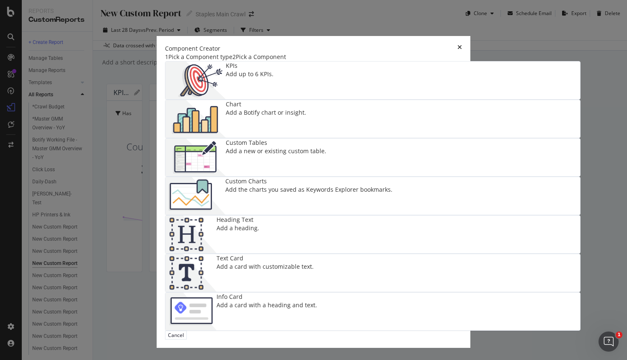
click at [244, 155] on div "Add a new or existing custom table." at bounding box center [276, 151] width 101 height 8
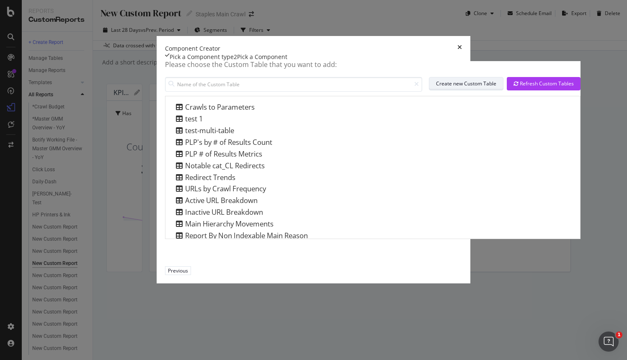
click at [436, 90] on div "Create new Custom Table" at bounding box center [466, 84] width 60 height 12
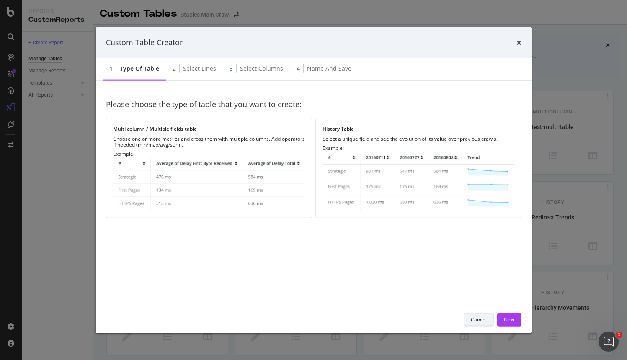
click at [474, 316] on div "Cancel" at bounding box center [479, 319] width 16 height 7
click at [230, 140] on div "Choose one or more metrics and cross them with multiple columns. Add operators …" at bounding box center [209, 142] width 192 height 12
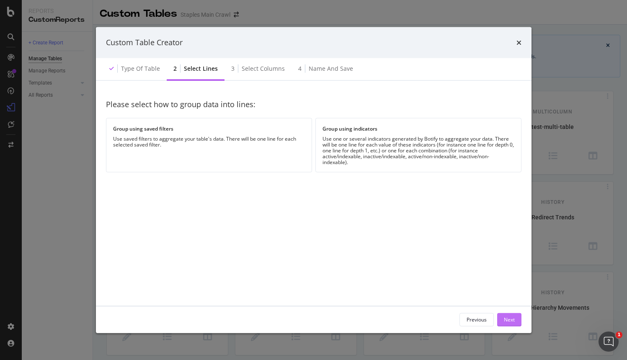
click at [512, 322] on div "Next" at bounding box center [509, 319] width 11 height 7
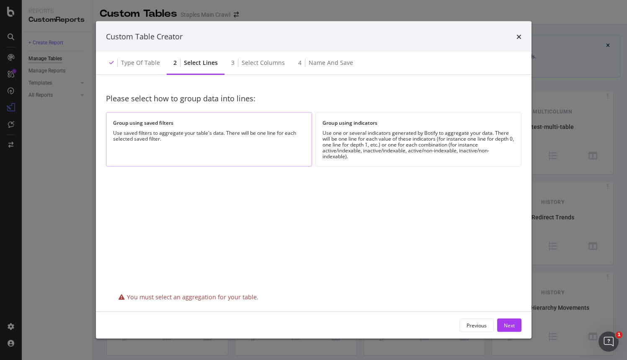
click at [249, 137] on div "Use saved filters to aggregate your table's data. There will be one line for ea…" at bounding box center [209, 136] width 192 height 12
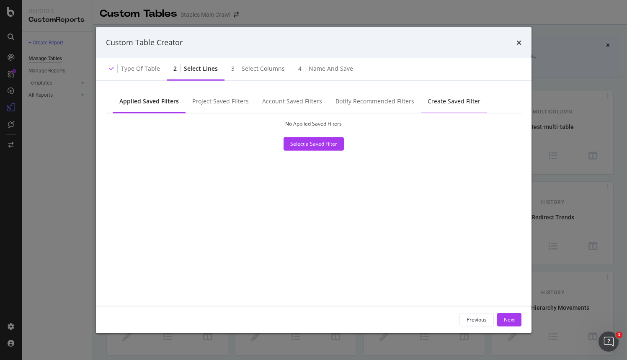
click at [440, 104] on div "Create Saved Filter" at bounding box center [454, 101] width 53 height 8
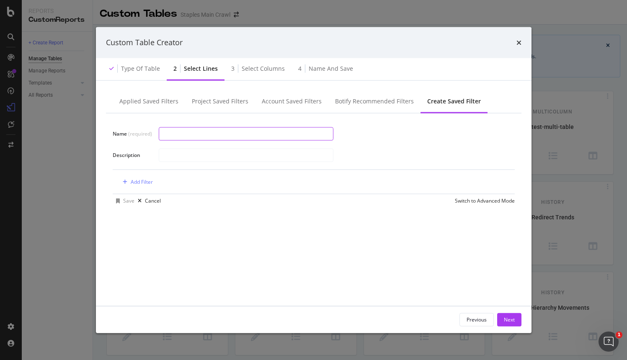
click at [227, 136] on input "modal" at bounding box center [246, 134] width 174 height 13
click at [142, 101] on div "Applied Saved Filters" at bounding box center [148, 101] width 59 height 8
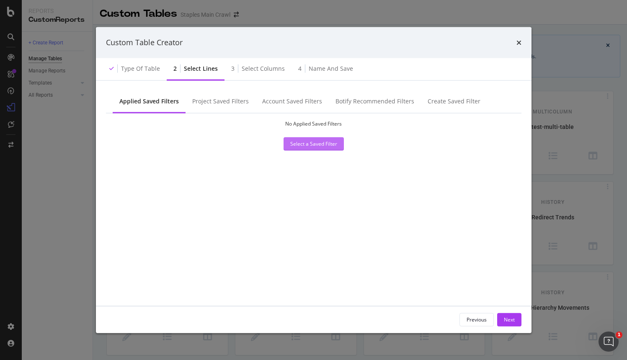
click at [316, 145] on div "Select a Saved Filter" at bounding box center [313, 143] width 47 height 7
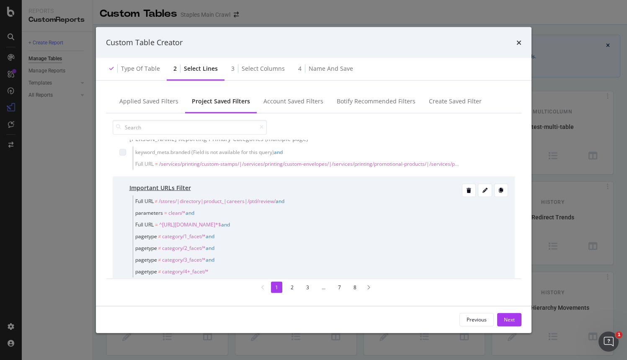
scroll to position [511, 0]
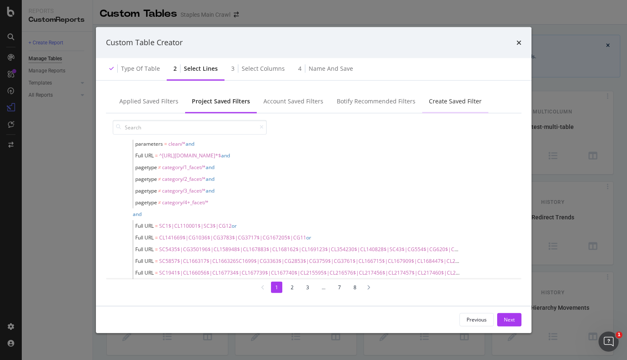
click at [438, 103] on div "Create Saved Filter" at bounding box center [455, 101] width 53 height 8
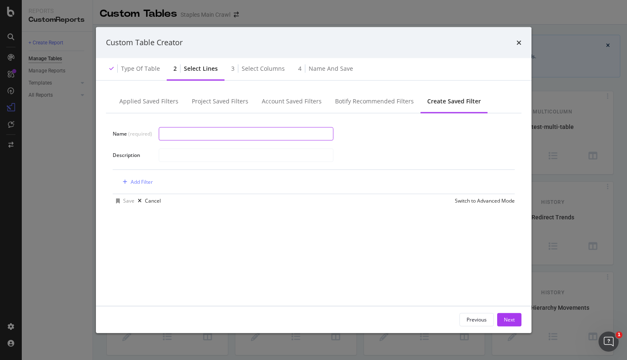
click at [253, 133] on input "modal" at bounding box center [246, 134] width 174 height 13
type input "I"
type input "Submitted in Sitemap"
click at [140, 180] on div "Add Filter" at bounding box center [142, 181] width 22 height 7
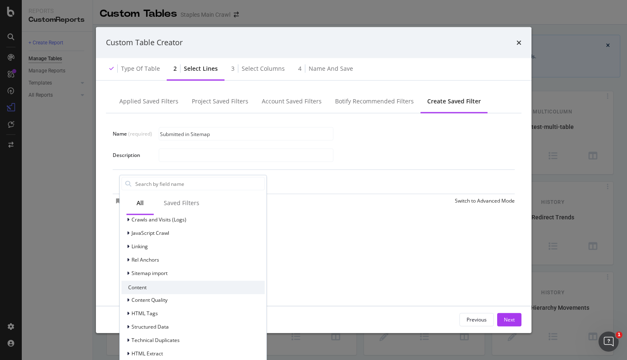
scroll to position [154, 0]
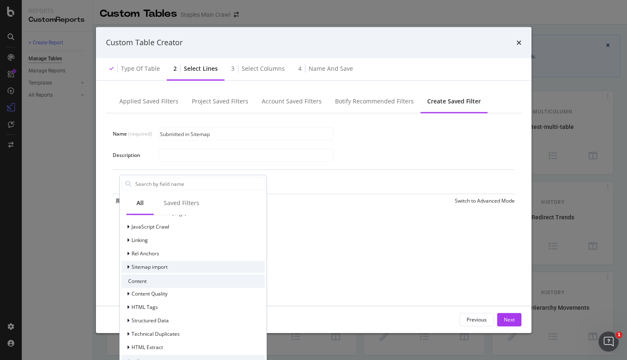
click at [148, 268] on span "Sitemap import" at bounding box center [150, 267] width 36 height 7
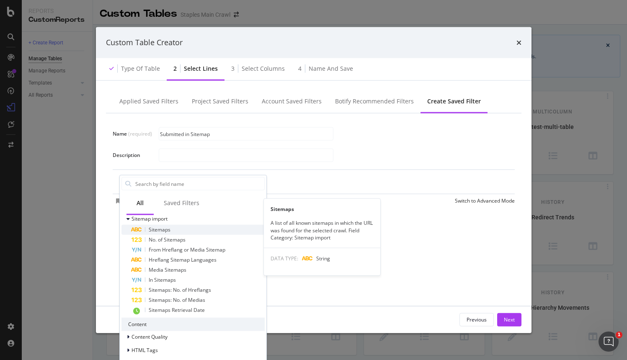
scroll to position [204, 0]
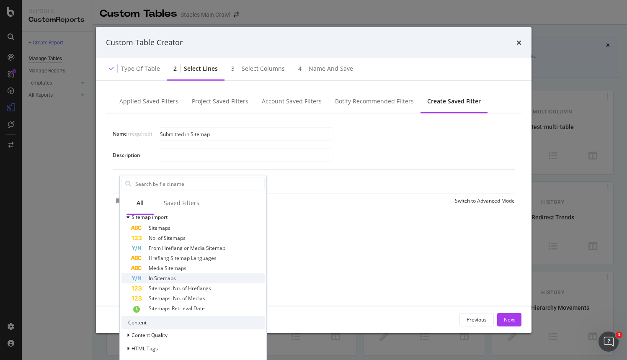
click at [174, 279] on span "In Sitemaps" at bounding box center [162, 277] width 27 height 7
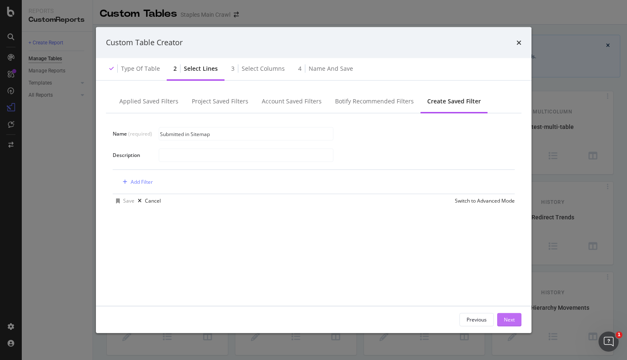
click at [511, 318] on div "Next" at bounding box center [509, 319] width 11 height 7
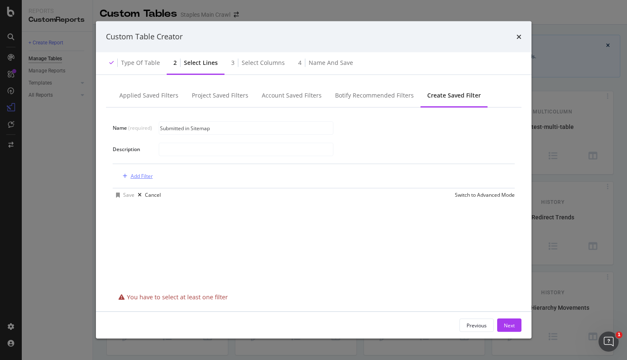
click at [144, 174] on div "Add Filter" at bounding box center [142, 176] width 22 height 7
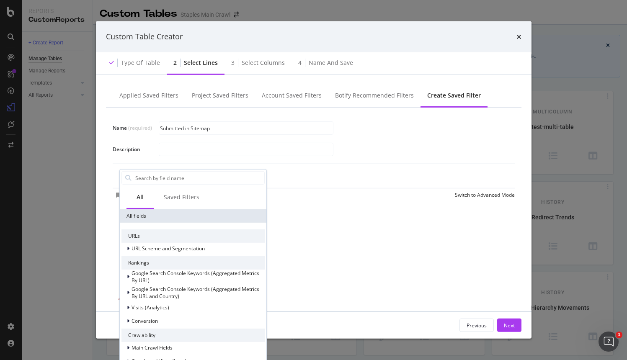
scroll to position [154, 0]
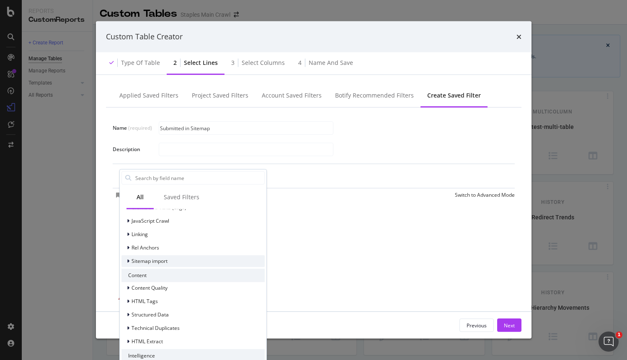
click at [142, 260] on span "Sitemap import" at bounding box center [150, 261] width 36 height 7
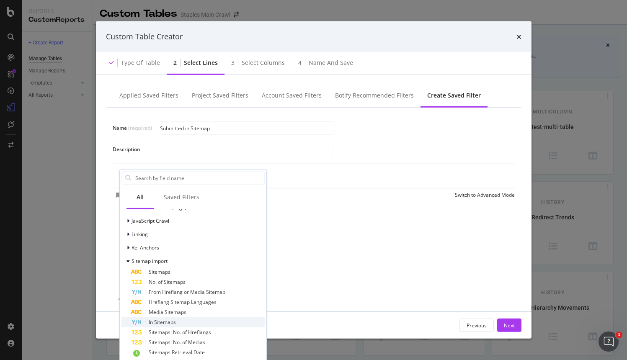
click at [140, 323] on icon "modal" at bounding box center [137, 322] width 10 height 5
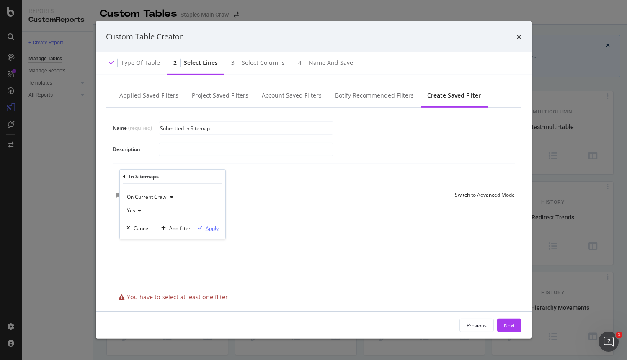
click at [217, 228] on div "Apply" at bounding box center [212, 228] width 13 height 7
click at [514, 326] on div "Next" at bounding box center [509, 325] width 11 height 7
click at [505, 324] on div "Next" at bounding box center [509, 325] width 11 height 7
click at [130, 196] on div "Save" at bounding box center [128, 196] width 11 height 7
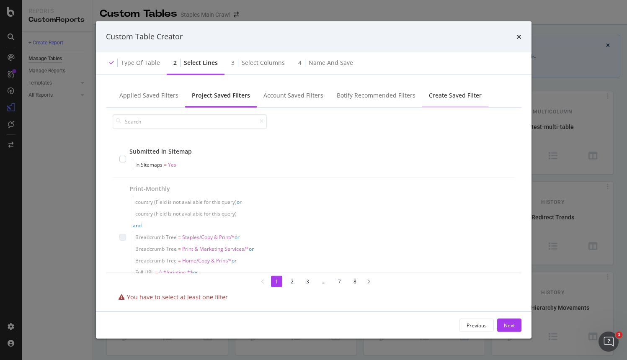
click at [446, 95] on div "Create Saved Filter" at bounding box center [455, 95] width 53 height 8
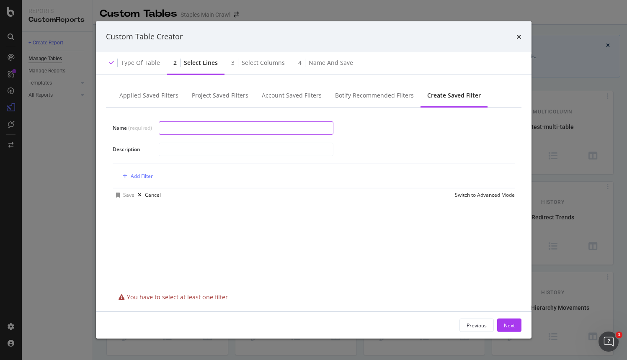
click at [254, 132] on input "modal" at bounding box center [246, 128] width 174 height 13
type input "Sitemap Crawled by Google"
click at [136, 176] on div "Add Filter" at bounding box center [142, 176] width 22 height 7
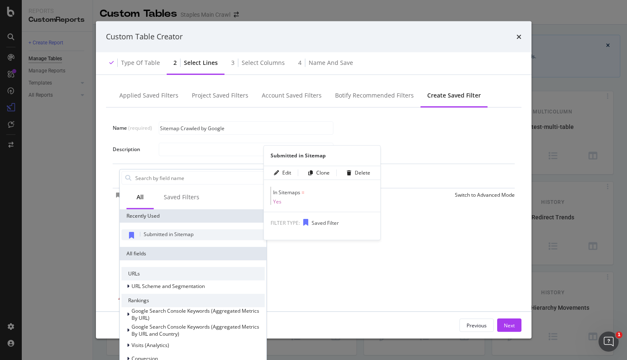
click at [169, 232] on span "Submitted in Sitemap" at bounding box center [169, 234] width 50 height 7
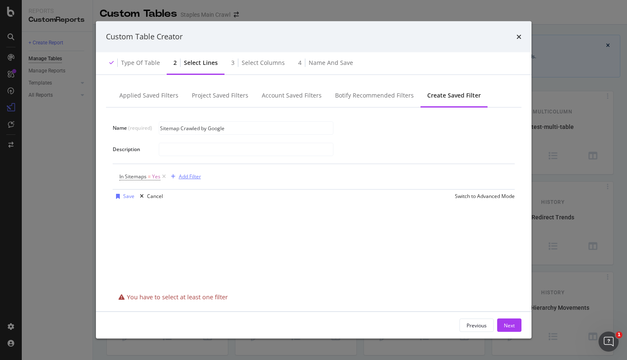
click at [193, 178] on div "Add Filter" at bounding box center [190, 176] width 22 height 7
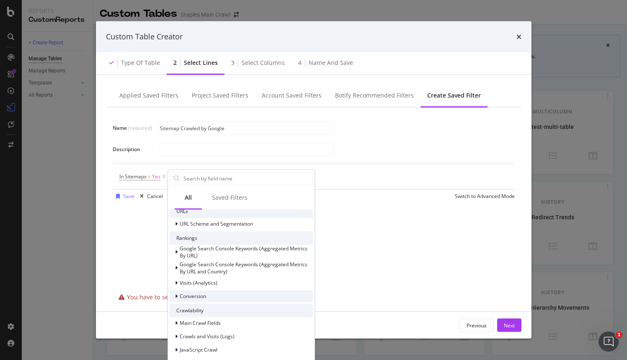
scroll to position [122, 0]
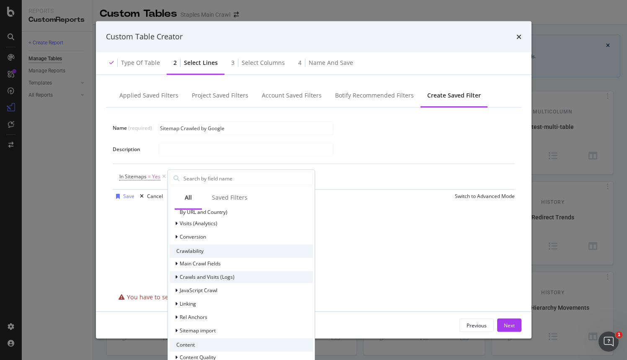
click at [175, 278] on icon "modal" at bounding box center [176, 276] width 3 height 5
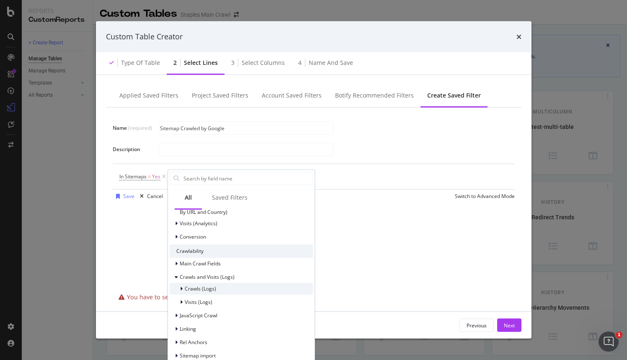
click at [181, 289] on icon "modal" at bounding box center [181, 288] width 3 height 5
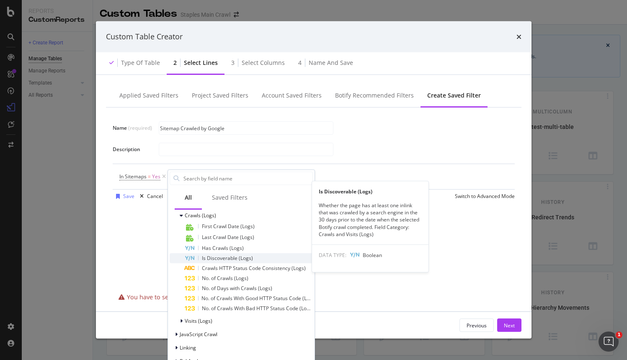
scroll to position [203, 0]
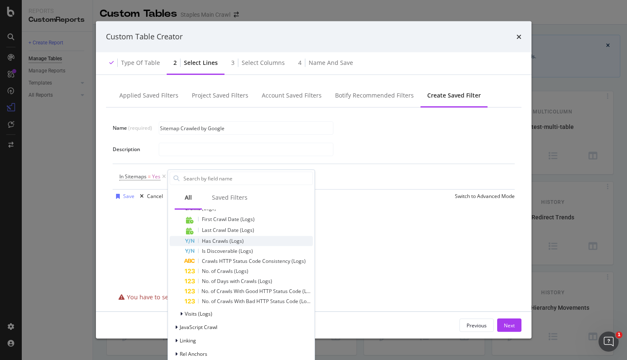
click at [218, 238] on span "Has Crawls (Logs)" at bounding box center [223, 240] width 42 height 7
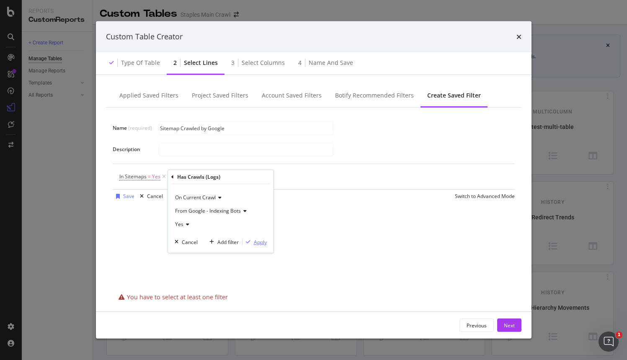
click at [257, 243] on div "Apply" at bounding box center [260, 241] width 13 height 7
click at [129, 198] on div "Save" at bounding box center [128, 196] width 11 height 7
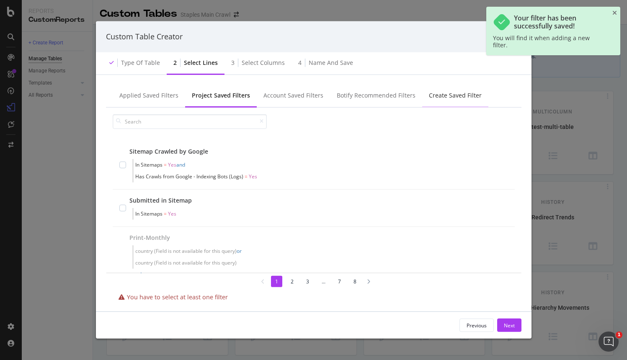
click at [443, 91] on div "Create Saved Filter" at bounding box center [455, 95] width 53 height 8
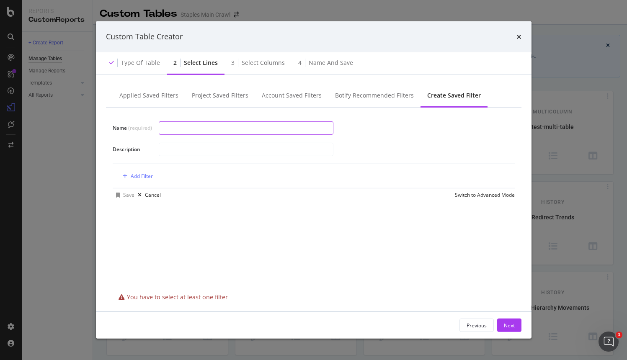
click at [170, 127] on input "modal" at bounding box center [246, 128] width 174 height 13
type input "S"
type input "In Sitemap, Crawled by OpenAI"
click at [144, 173] on div "Add Filter" at bounding box center [142, 176] width 22 height 7
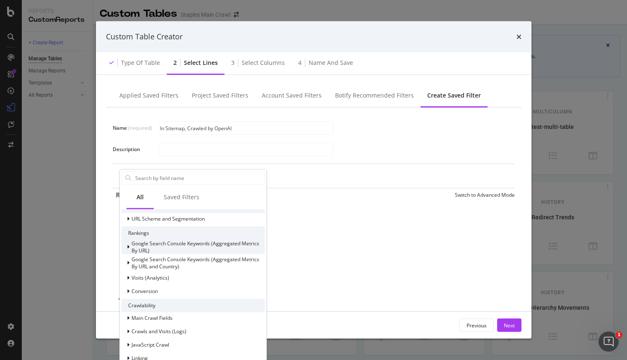
scroll to position [0, 0]
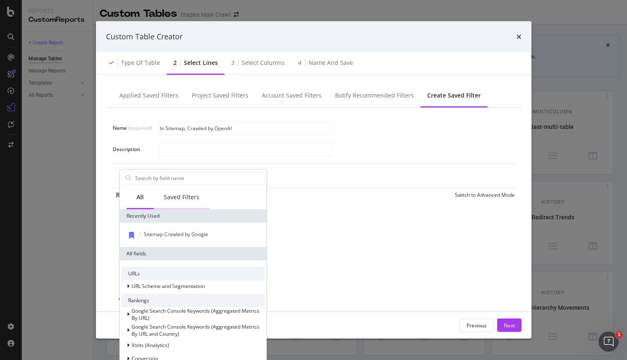
click at [181, 190] on div "Saved Filters" at bounding box center [182, 197] width 56 height 23
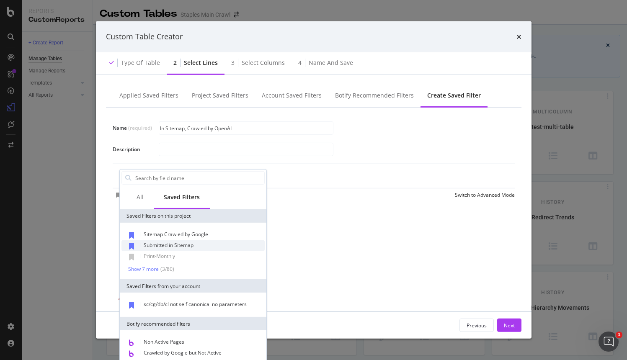
click at [151, 245] on span "Submitted in Sitemap" at bounding box center [169, 245] width 50 height 7
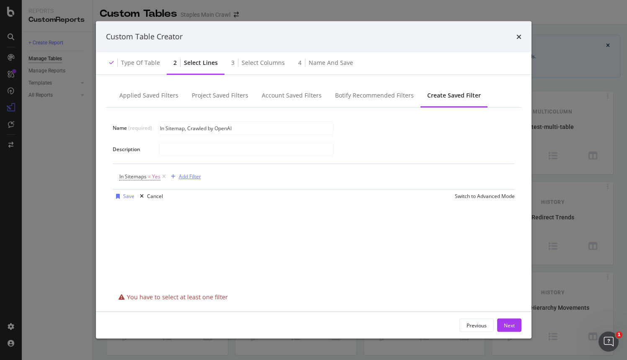
click at [192, 179] on div "Add Filter" at bounding box center [190, 176] width 22 height 7
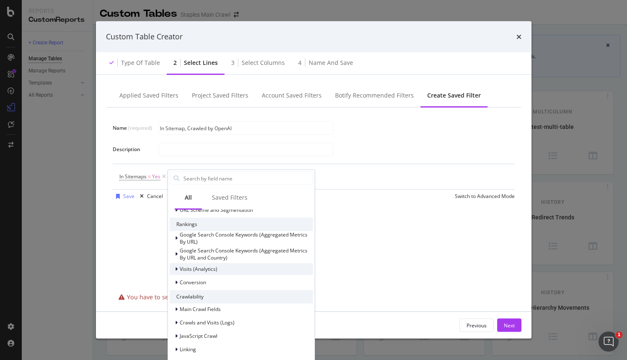
scroll to position [80, 0]
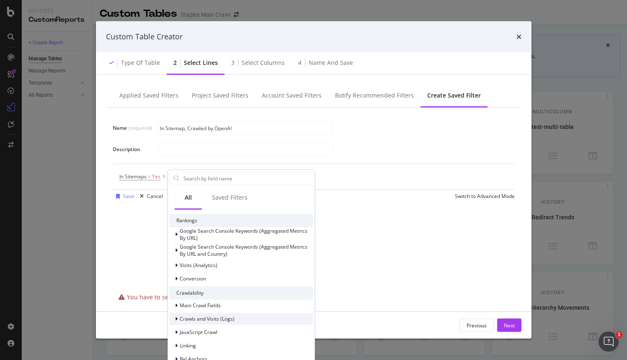
click at [178, 319] on div "modal" at bounding box center [177, 319] width 5 height 8
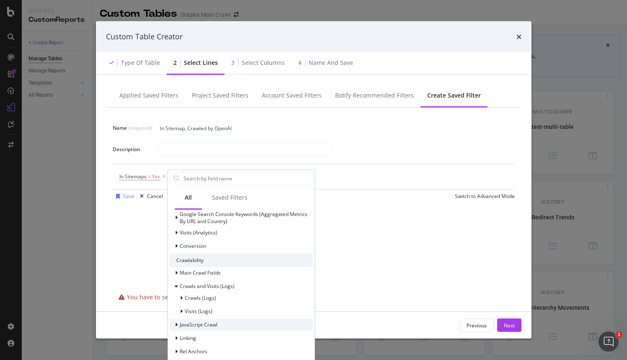
scroll to position [123, 0]
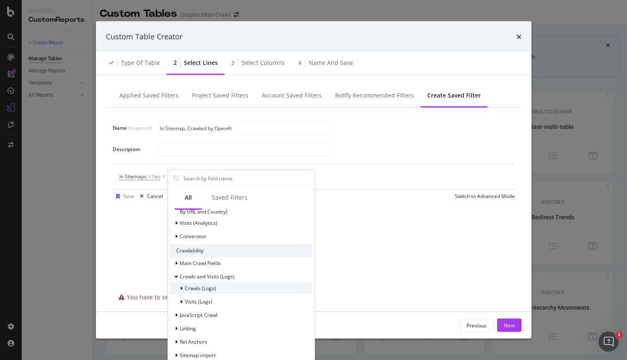
click at [181, 288] on icon "modal" at bounding box center [181, 288] width 3 height 5
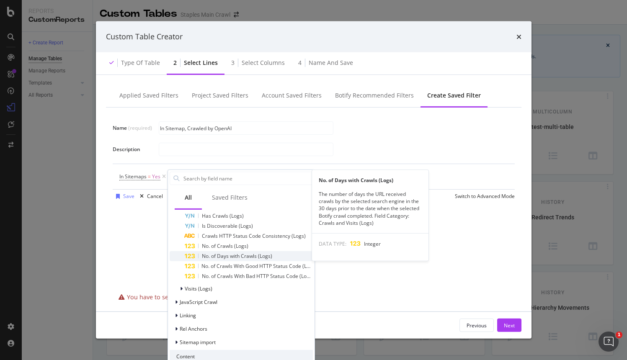
scroll to position [226, 0]
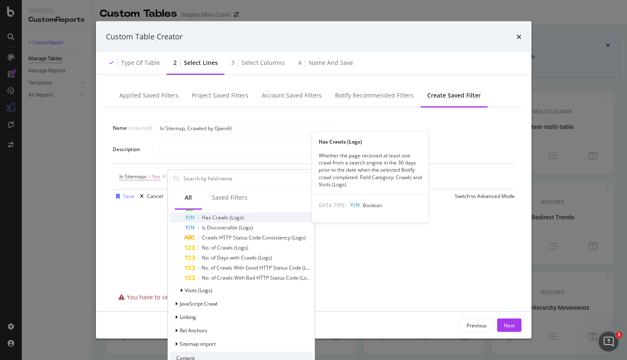
click at [223, 219] on span "Has Crawls (Logs)" at bounding box center [223, 217] width 42 height 7
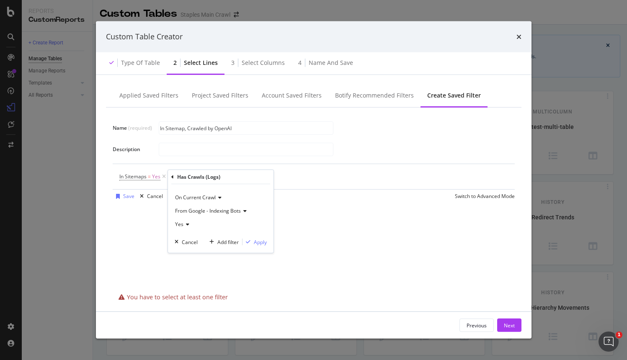
click at [218, 211] on span "From Google - Indexing Bots" at bounding box center [208, 210] width 66 height 7
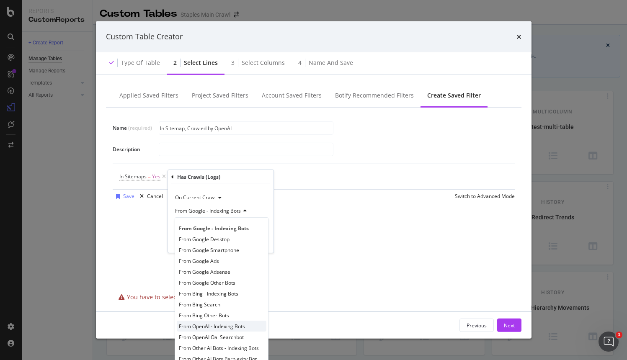
click at [228, 325] on span "From OpenAI - Indexing Bots" at bounding box center [212, 326] width 66 height 7
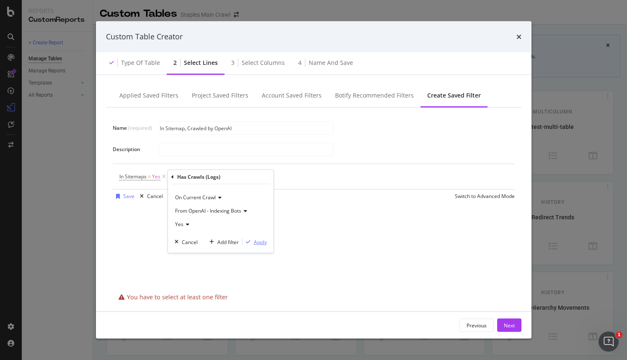
click at [259, 241] on div "Apply" at bounding box center [260, 241] width 13 height 7
click at [127, 195] on div "Save" at bounding box center [128, 196] width 11 height 7
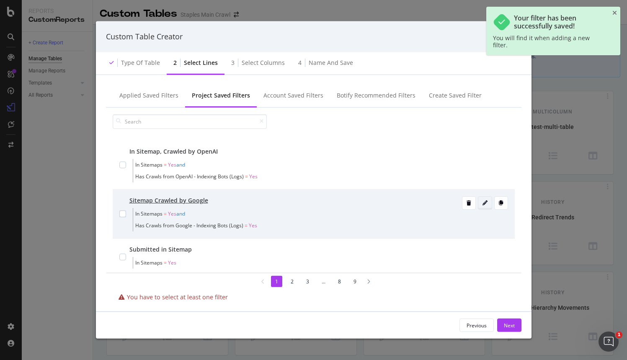
click at [483, 205] on icon "modal" at bounding box center [485, 203] width 5 height 5
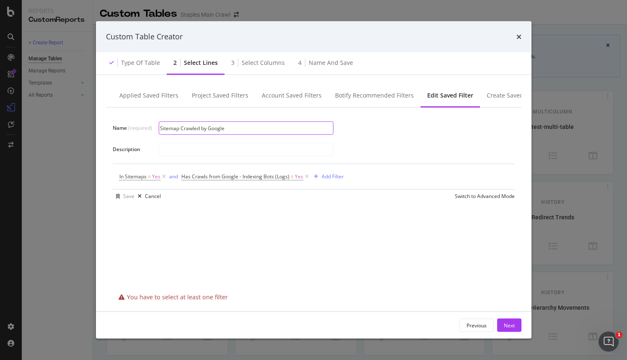
click at [168, 128] on input "Sitemap Crawled by Google" at bounding box center [246, 128] width 174 height 13
click at [161, 129] on input "Sitemap Crawled by Google" at bounding box center [246, 128] width 174 height 13
click at [184, 130] on input "In Sitemap Crawled by Google" at bounding box center [246, 128] width 174 height 13
type input "In Sitemap, Crawled by Google"
click at [512, 322] on div "Next" at bounding box center [509, 325] width 11 height 7
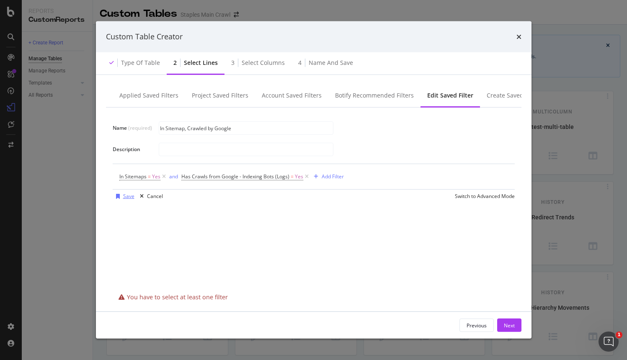
click at [128, 196] on div "Save" at bounding box center [128, 196] width 11 height 7
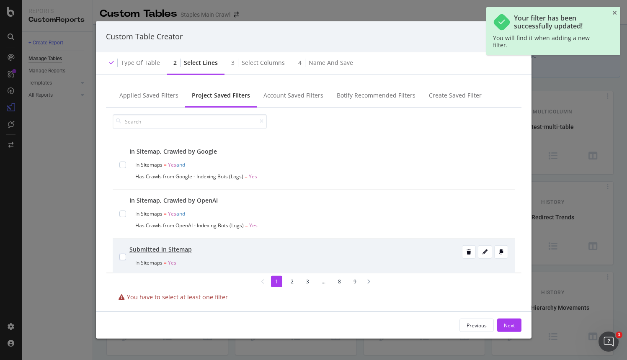
scroll to position [14, 0]
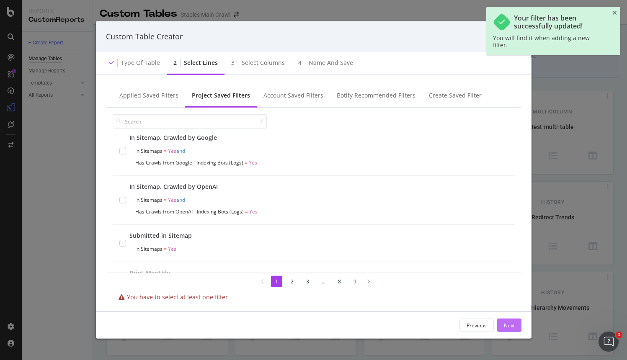
click at [511, 325] on div "Next" at bounding box center [509, 325] width 11 height 7
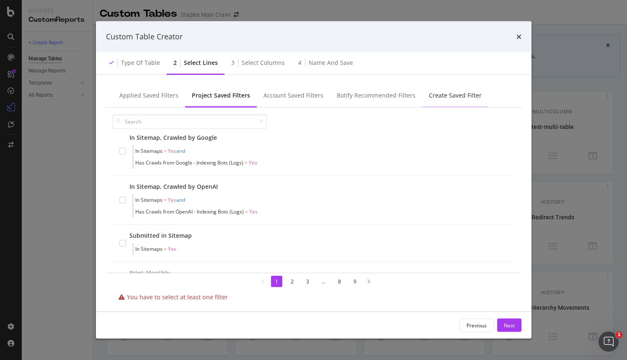
click at [441, 96] on div "Create Saved Filter" at bounding box center [455, 95] width 53 height 8
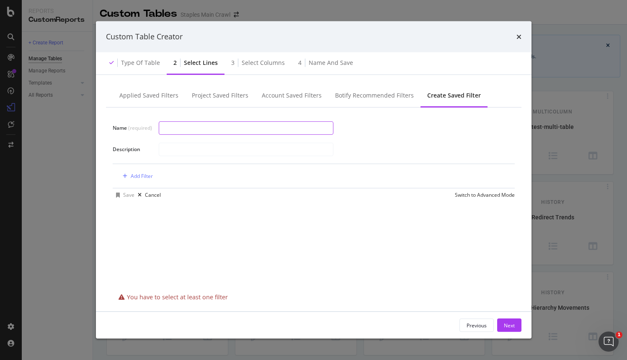
click at [189, 129] on input "modal" at bounding box center [246, 128] width 174 height 13
click at [148, 178] on div "Add Filter" at bounding box center [142, 176] width 22 height 7
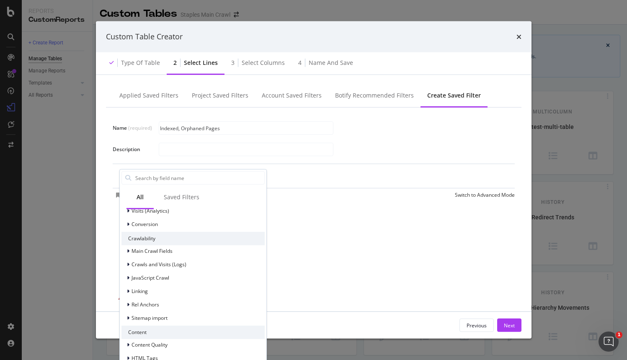
scroll to position [141, 0]
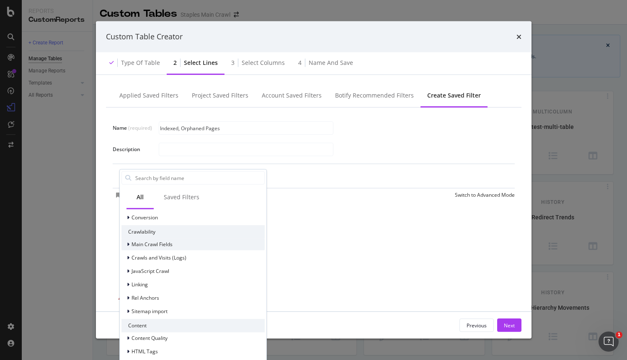
click at [127, 245] on icon "modal" at bounding box center [128, 244] width 3 height 5
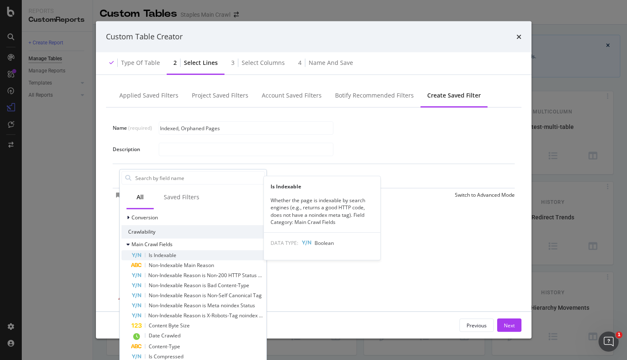
click at [158, 257] on span "Is Indexable" at bounding box center [163, 254] width 28 height 7
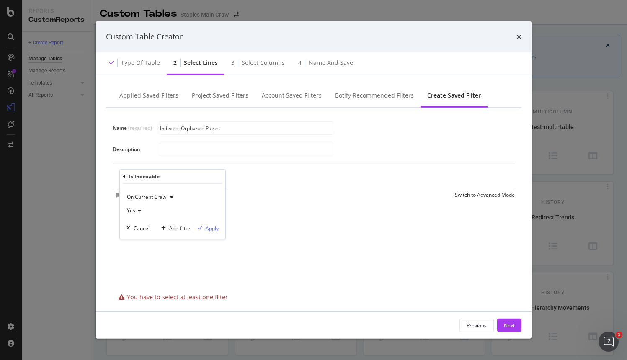
click at [212, 229] on div "Apply" at bounding box center [212, 228] width 13 height 7
click at [191, 176] on div "Add Filter" at bounding box center [190, 176] width 22 height 7
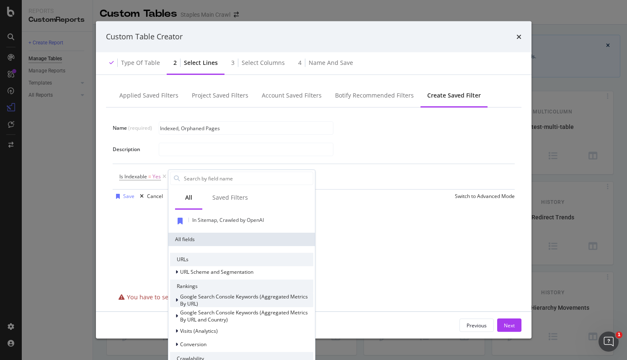
scroll to position [165, 0]
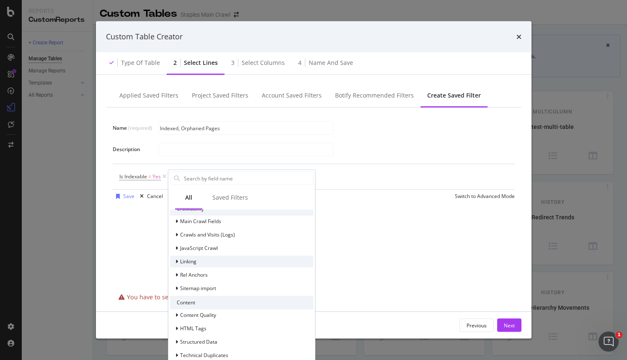
click at [176, 261] on icon "modal" at bounding box center [177, 261] width 3 height 5
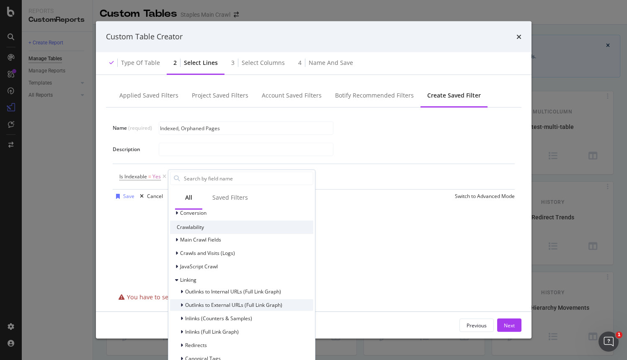
scroll to position [142, 0]
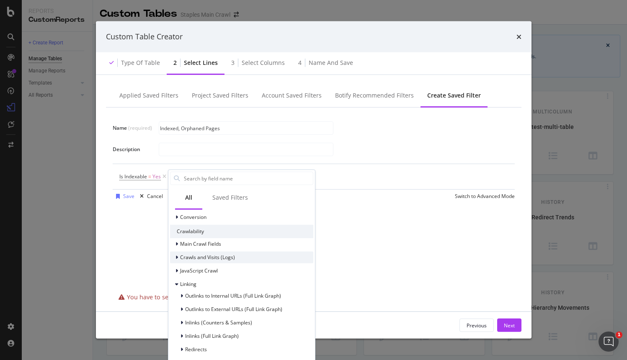
click at [197, 257] on span "Crawls and Visits (Logs)" at bounding box center [207, 257] width 55 height 7
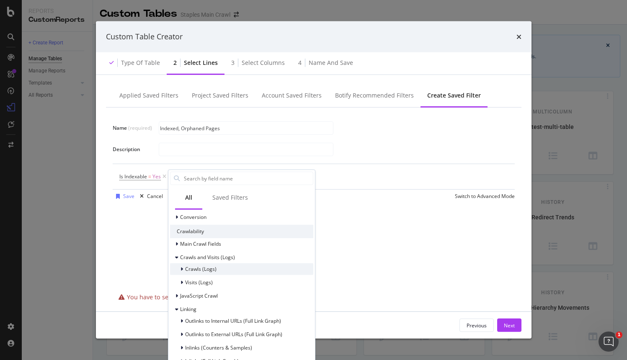
click at [198, 266] on span "Crawls (Logs)" at bounding box center [200, 269] width 31 height 7
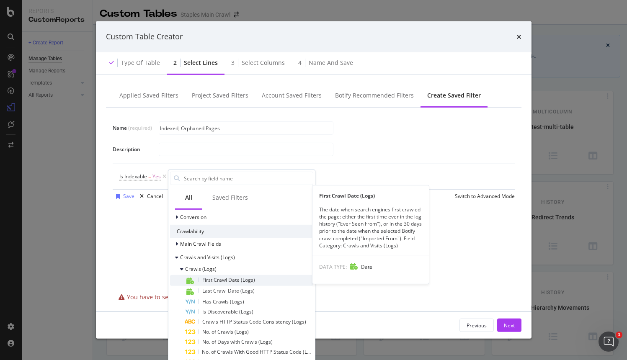
scroll to position [151, 0]
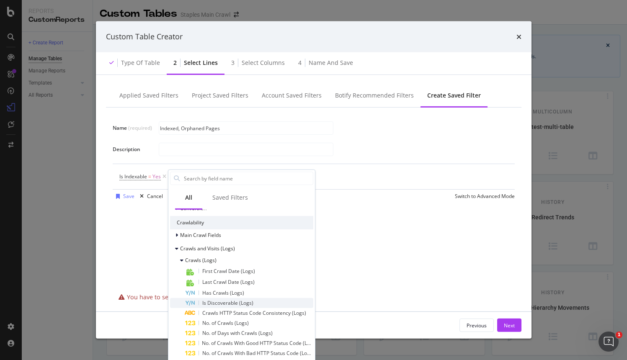
click at [222, 303] on span "Is Discoverable (Logs)" at bounding box center [227, 302] width 51 height 7
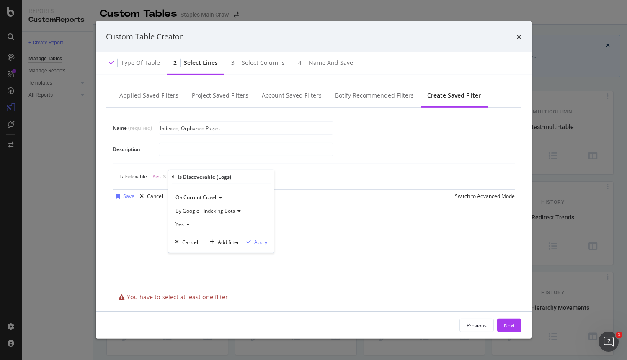
click at [186, 224] on icon "modal" at bounding box center [187, 224] width 6 height 5
click at [191, 256] on div "No" at bounding box center [222, 252] width 90 height 11
click at [264, 241] on div "Apply" at bounding box center [260, 241] width 13 height 7
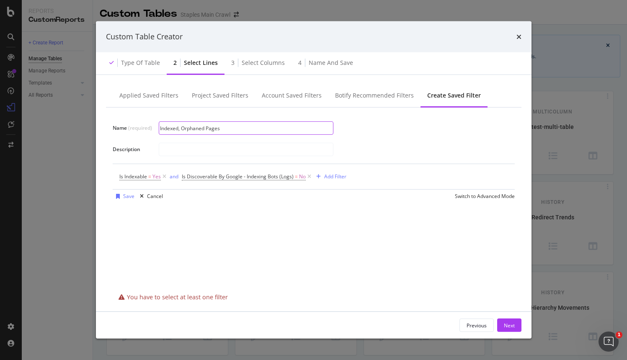
click at [239, 128] on input "Indexed, Orphaned Pages" at bounding box center [246, 128] width 174 height 13
type input "Indexed, Orphaned Pages (Google)"
click at [505, 325] on div "Next" at bounding box center [509, 325] width 11 height 7
click at [130, 195] on div "Save" at bounding box center [128, 196] width 11 height 7
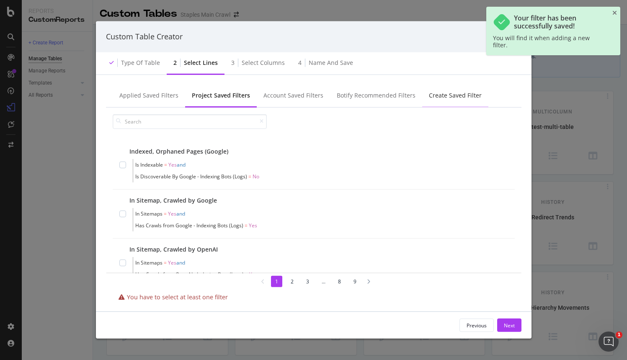
click at [434, 96] on div "Create Saved Filter" at bounding box center [455, 95] width 53 height 8
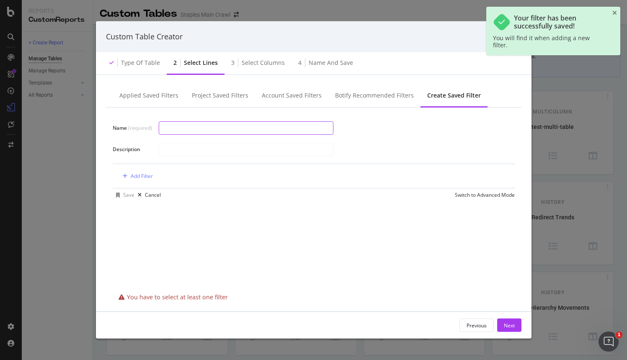
click at [238, 124] on input "modal" at bounding box center [246, 128] width 174 height 13
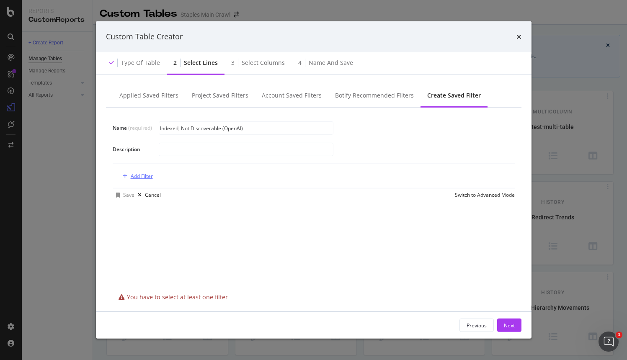
click at [137, 177] on div "Add Filter" at bounding box center [142, 176] width 22 height 7
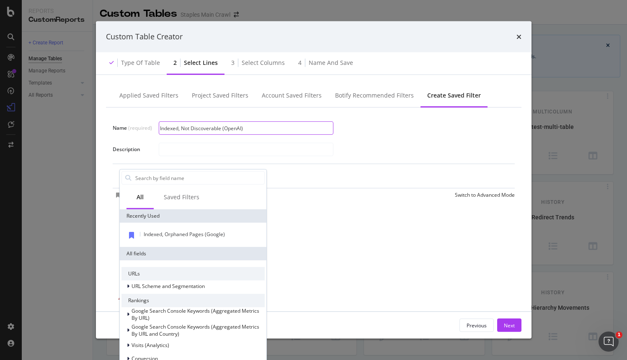
click at [206, 129] on input "Indexed, Not Discoverable (OpenAI)" at bounding box center [246, 128] width 174 height 13
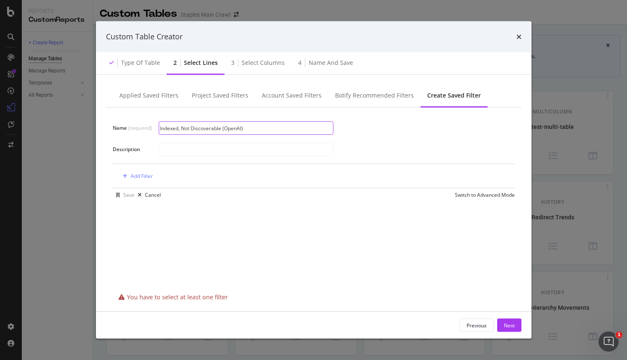
click at [216, 129] on input "Indexed, Not Discoverable (OpenAI)" at bounding box center [246, 128] width 174 height 13
drag, startPoint x: 221, startPoint y: 129, endPoint x: 184, endPoint y: 128, distance: 37.7
click at [184, 128] on input "Indexed, Not Discoverable (OpenAI)" at bounding box center [246, 128] width 174 height 13
type input "Indexed, Orphaned Pages (OpenAI)"
click at [145, 173] on div "Add Filter" at bounding box center [142, 176] width 22 height 7
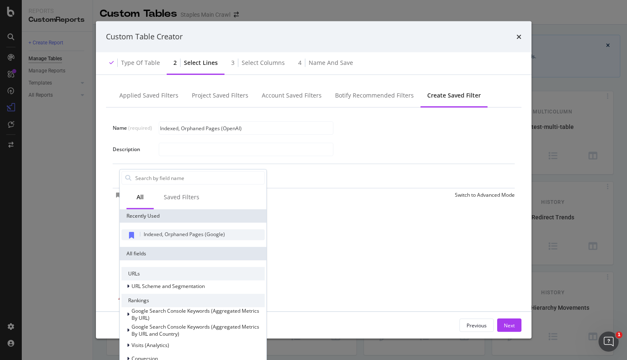
click at [156, 233] on span "Indexed, Orphaned Pages (Google)" at bounding box center [184, 234] width 81 height 7
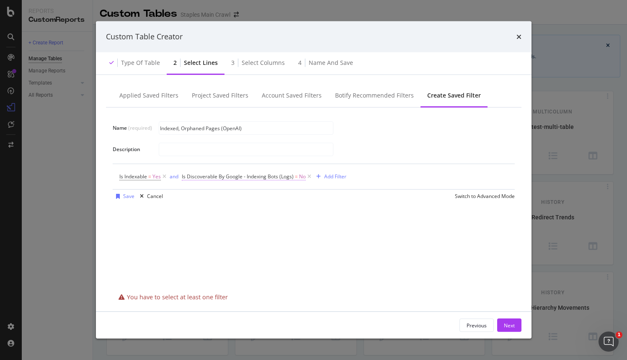
click at [254, 179] on span "Is Discoverable By Google - Indexing Bots (Logs)" at bounding box center [238, 176] width 112 height 7
click at [240, 210] on span "By Google - Indexing Bots" at bounding box center [219, 209] width 59 height 7
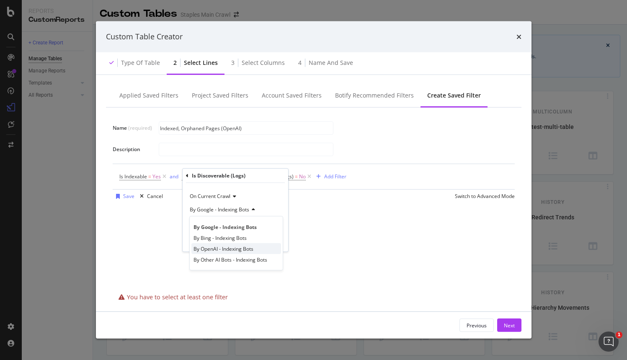
click at [237, 248] on span "By OpenAI - Indexing Bots" at bounding box center [224, 248] width 60 height 7
click at [274, 240] on div "Apply" at bounding box center [275, 240] width 13 height 7
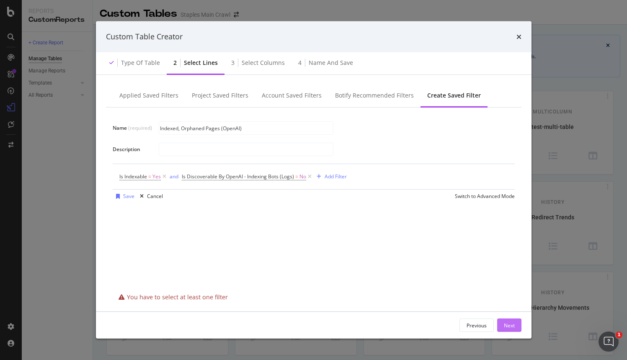
drag, startPoint x: 512, startPoint y: 327, endPoint x: 507, endPoint y: 326, distance: 6.1
click at [509, 326] on div "Next" at bounding box center [509, 325] width 11 height 7
click at [126, 197] on div "Save" at bounding box center [128, 196] width 11 height 7
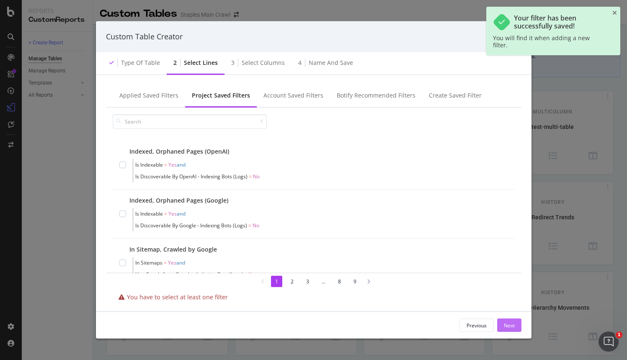
click at [511, 326] on div "Next" at bounding box center [509, 325] width 11 height 7
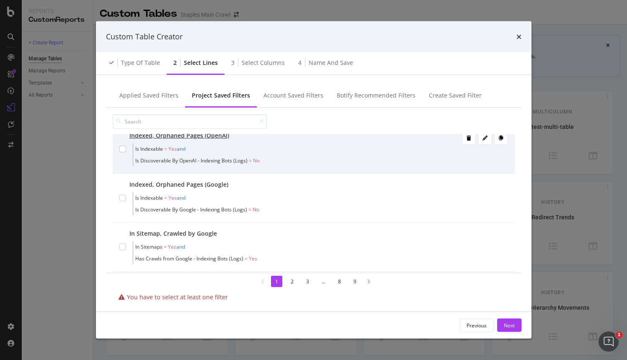
scroll to position [3, 0]
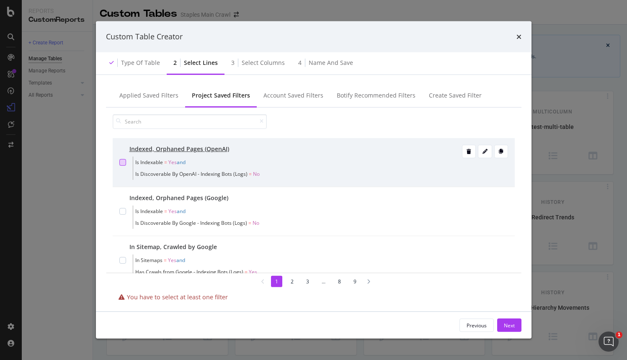
click at [124, 163] on div "modal" at bounding box center [122, 162] width 7 height 7
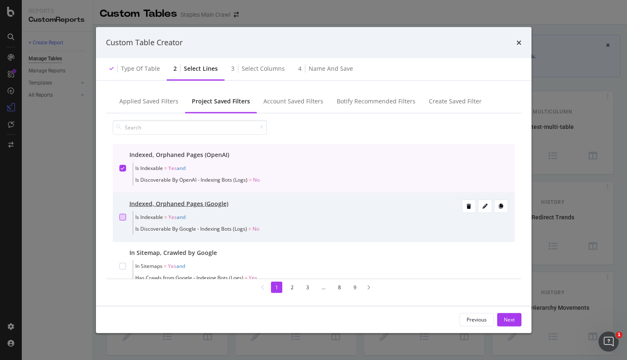
click at [124, 218] on div "modal" at bounding box center [122, 217] width 7 height 7
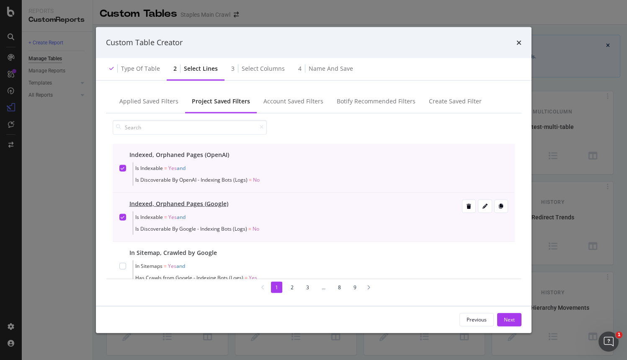
scroll to position [9, 0]
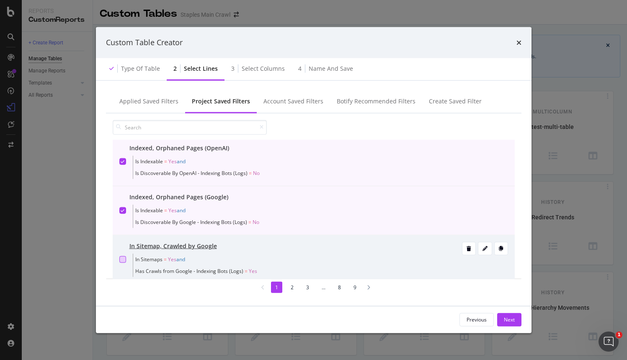
click at [122, 259] on div "modal" at bounding box center [122, 259] width 7 height 7
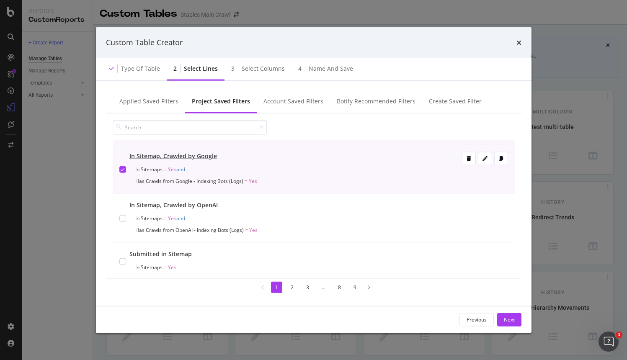
scroll to position [131, 0]
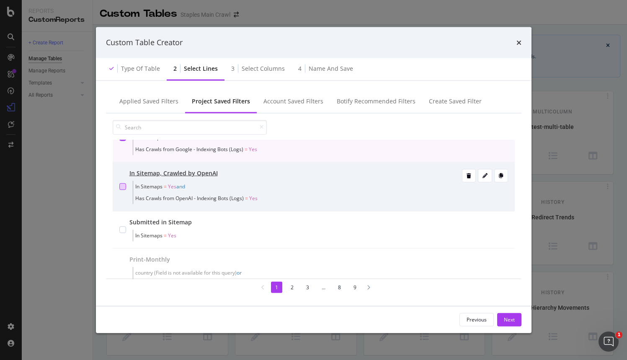
click at [120, 189] on div "modal" at bounding box center [122, 186] width 7 height 7
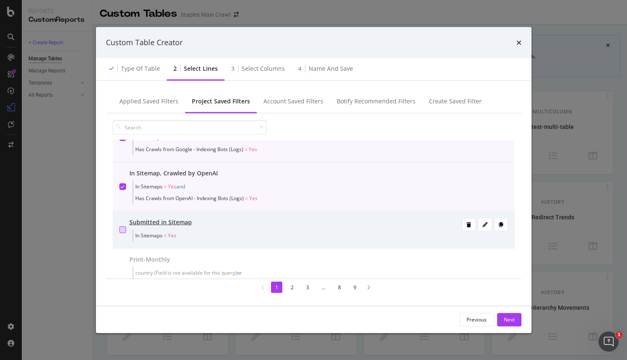
drag, startPoint x: 125, startPoint y: 229, endPoint x: 120, endPoint y: 228, distance: 5.6
click at [123, 228] on div "modal" at bounding box center [122, 229] width 7 height 7
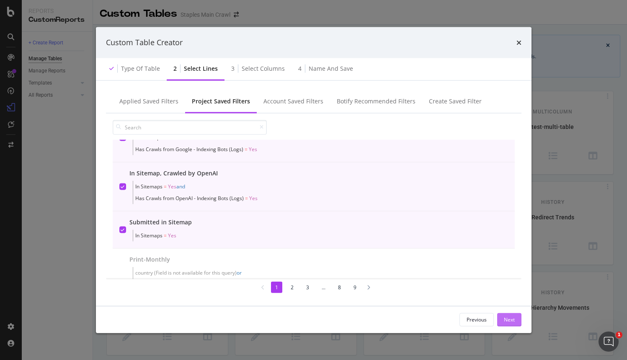
click at [510, 320] on div "Next" at bounding box center [509, 319] width 11 height 7
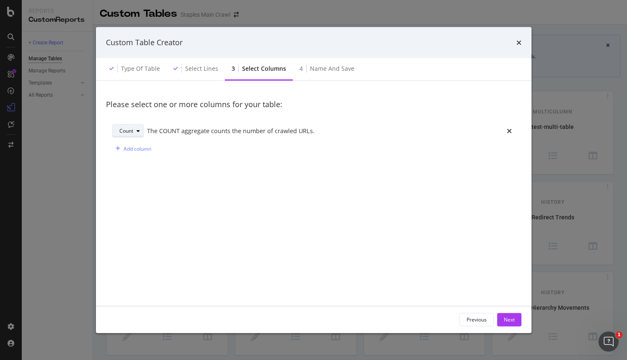
click at [136, 133] on div "modal" at bounding box center [138, 131] width 10 height 5
click at [127, 159] on div "Sum" at bounding box center [128, 158] width 10 height 7
click at [135, 133] on icon "modal" at bounding box center [134, 131] width 3 height 5
click at [134, 143] on div "Count" at bounding box center [130, 145] width 14 height 7
click at [139, 151] on div "Add column" at bounding box center [138, 148] width 28 height 7
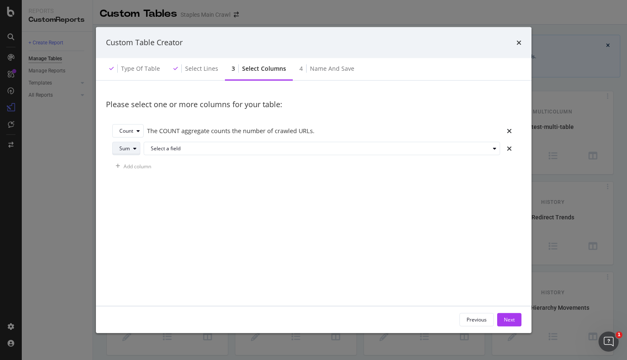
click at [134, 147] on icon "modal" at bounding box center [134, 148] width 3 height 5
click at [161, 164] on div "Add column" at bounding box center [313, 166] width 403 height 13
click at [507, 147] on icon "times" at bounding box center [509, 148] width 5 height 7
click at [509, 319] on div "Next" at bounding box center [509, 319] width 11 height 7
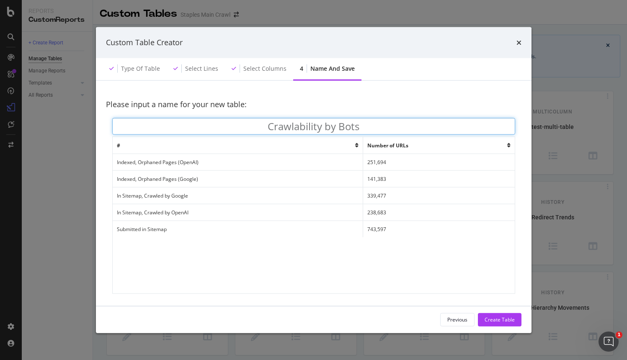
type input "Crawlability by Bots"
click at [357, 320] on div "Previous Create Table" at bounding box center [314, 319] width 416 height 13
click at [206, 232] on td "Submitted in Sitemap" at bounding box center [238, 229] width 251 height 17
click at [155, 227] on td "Submitted in Sitemap" at bounding box center [238, 229] width 251 height 17
click at [509, 147] on icon "modal" at bounding box center [508, 145] width 3 height 5
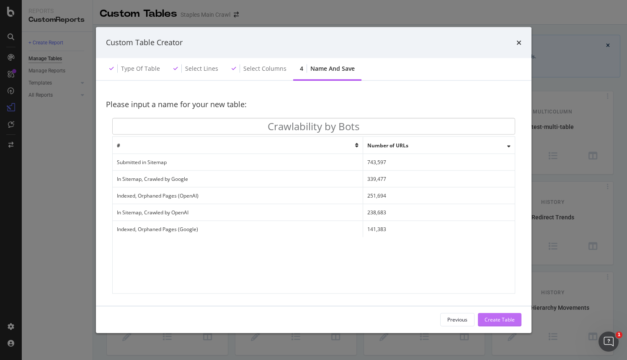
click at [484, 321] on button "Create Table" at bounding box center [500, 319] width 44 height 13
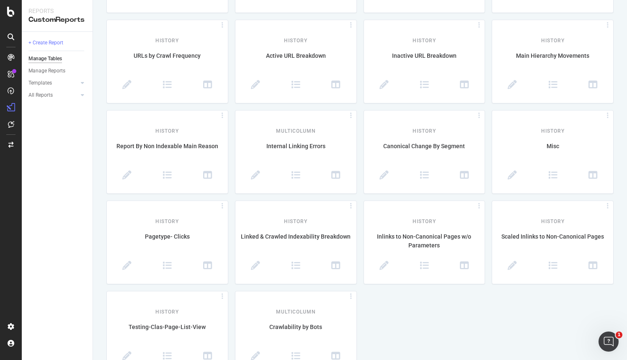
scroll to position [267, 0]
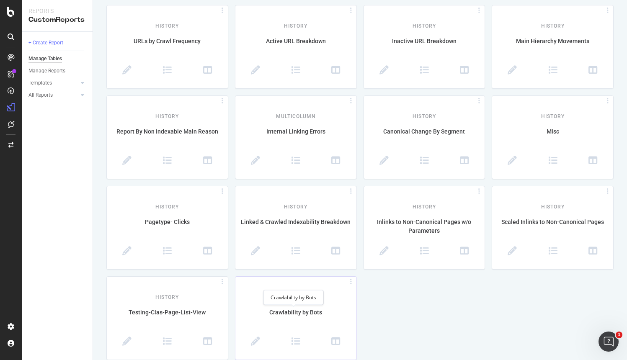
click at [292, 315] on div "Crawlability by Bots" at bounding box center [295, 317] width 121 height 18
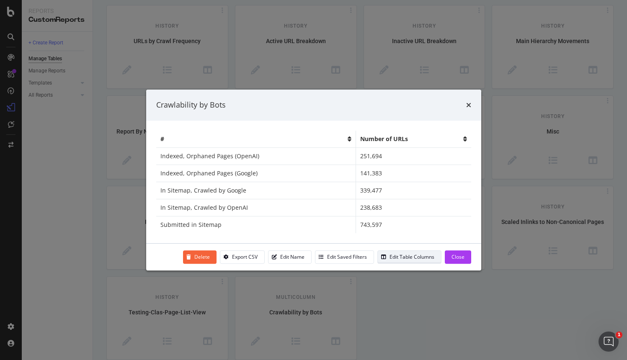
click at [399, 256] on div "Edit Table Columns" at bounding box center [412, 256] width 45 height 7
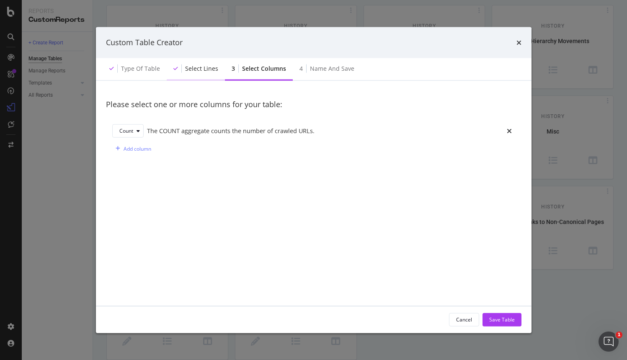
click at [194, 74] on div "Select lines" at bounding box center [196, 68] width 58 height 23
click at [464, 322] on div "Cancel" at bounding box center [464, 319] width 16 height 7
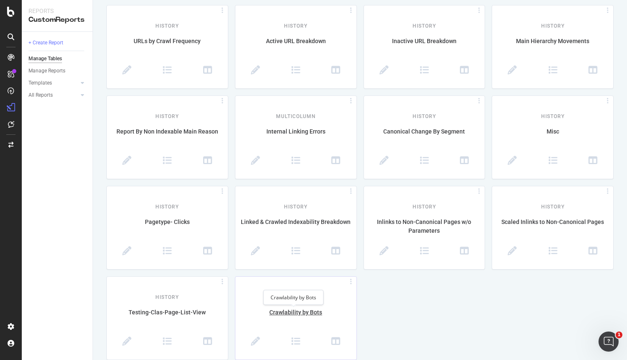
click at [293, 311] on div "Crawlability by Bots" at bounding box center [295, 317] width 121 height 18
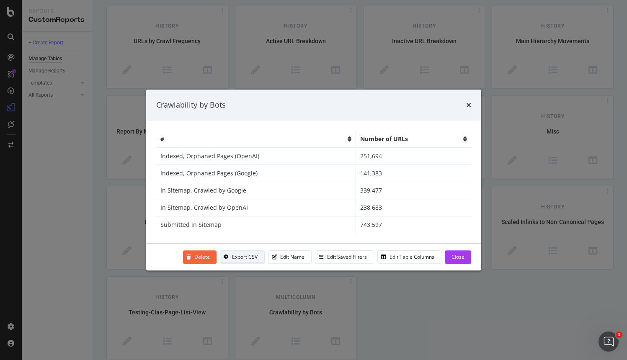
click at [251, 256] on div "Export CSV" at bounding box center [245, 256] width 26 height 7
click at [463, 257] on div "Close" at bounding box center [458, 256] width 13 height 7
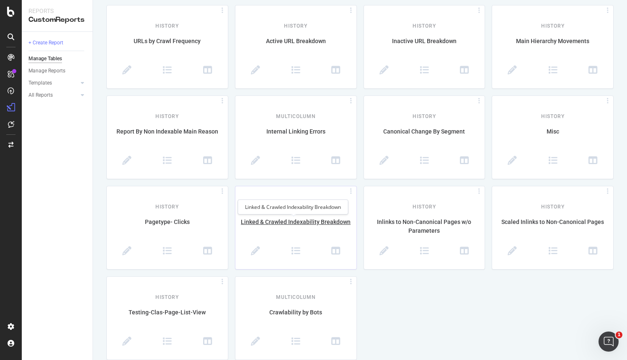
click at [303, 220] on div "Linked & Crawled Indexability Breakdown" at bounding box center [295, 227] width 121 height 18
